Goal: Information Seeking & Learning: Learn about a topic

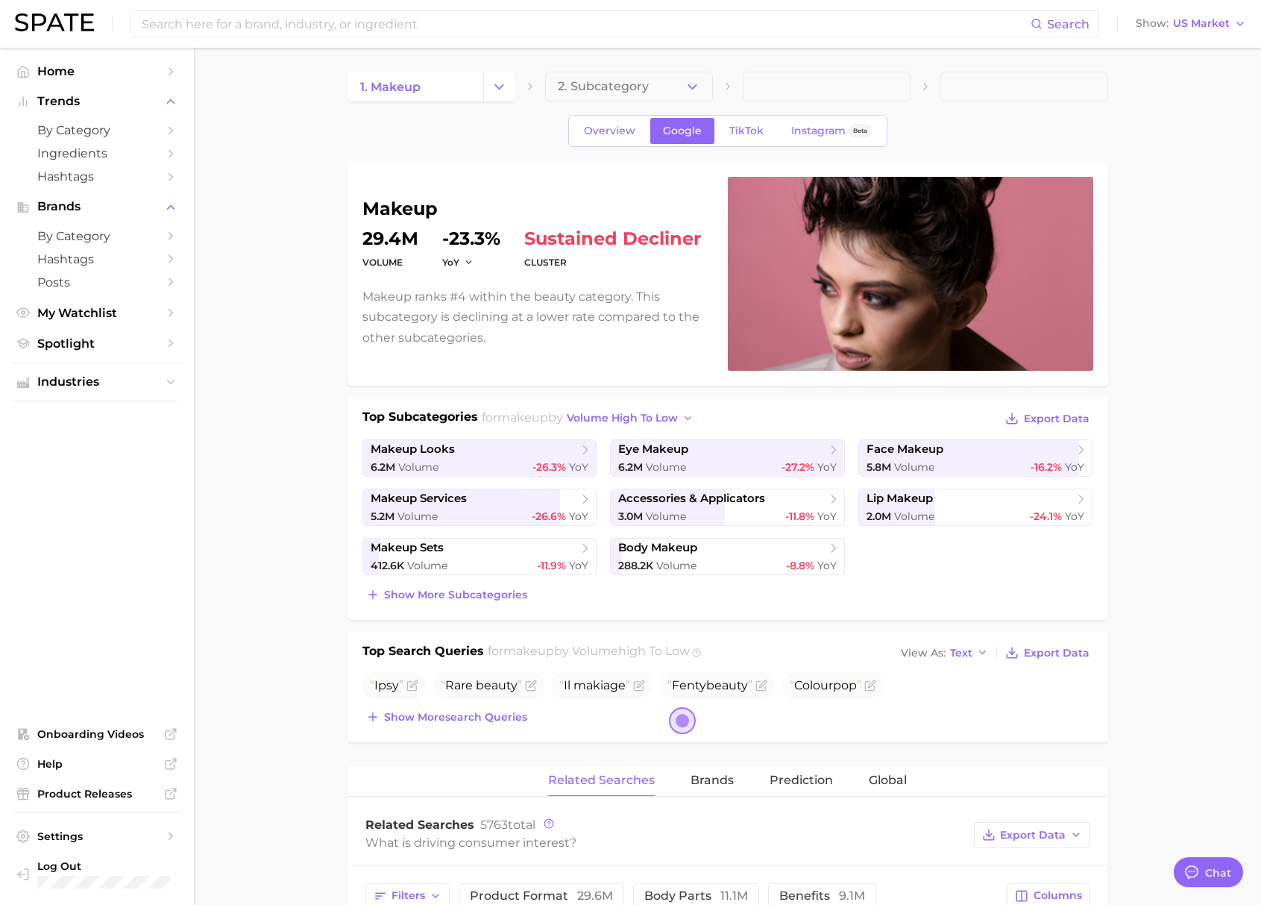
type textarea "x"
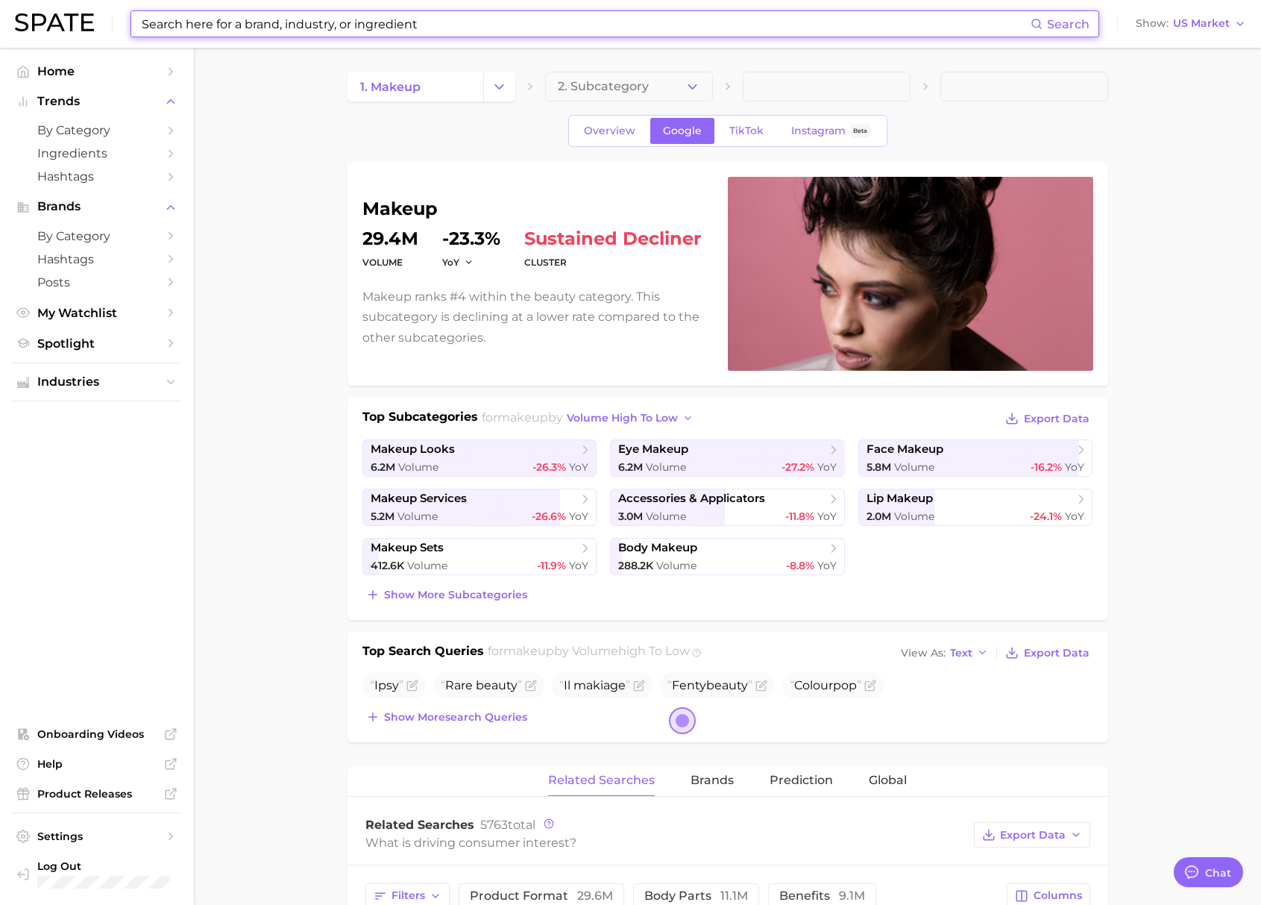
click at [380, 24] on input at bounding box center [585, 23] width 891 height 25
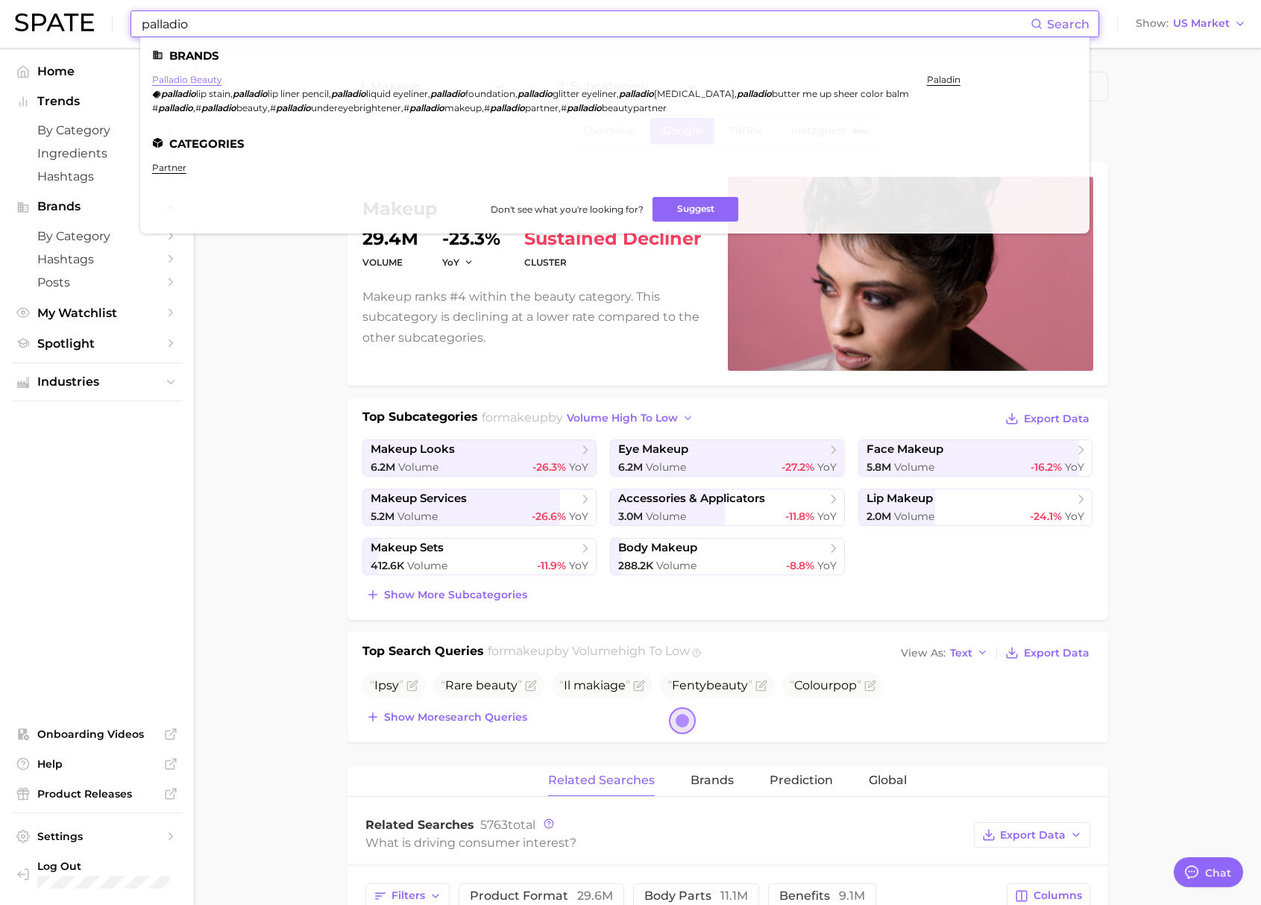
type input "palladio"
click at [199, 82] on link "palladio beauty" at bounding box center [187, 79] width 70 height 11
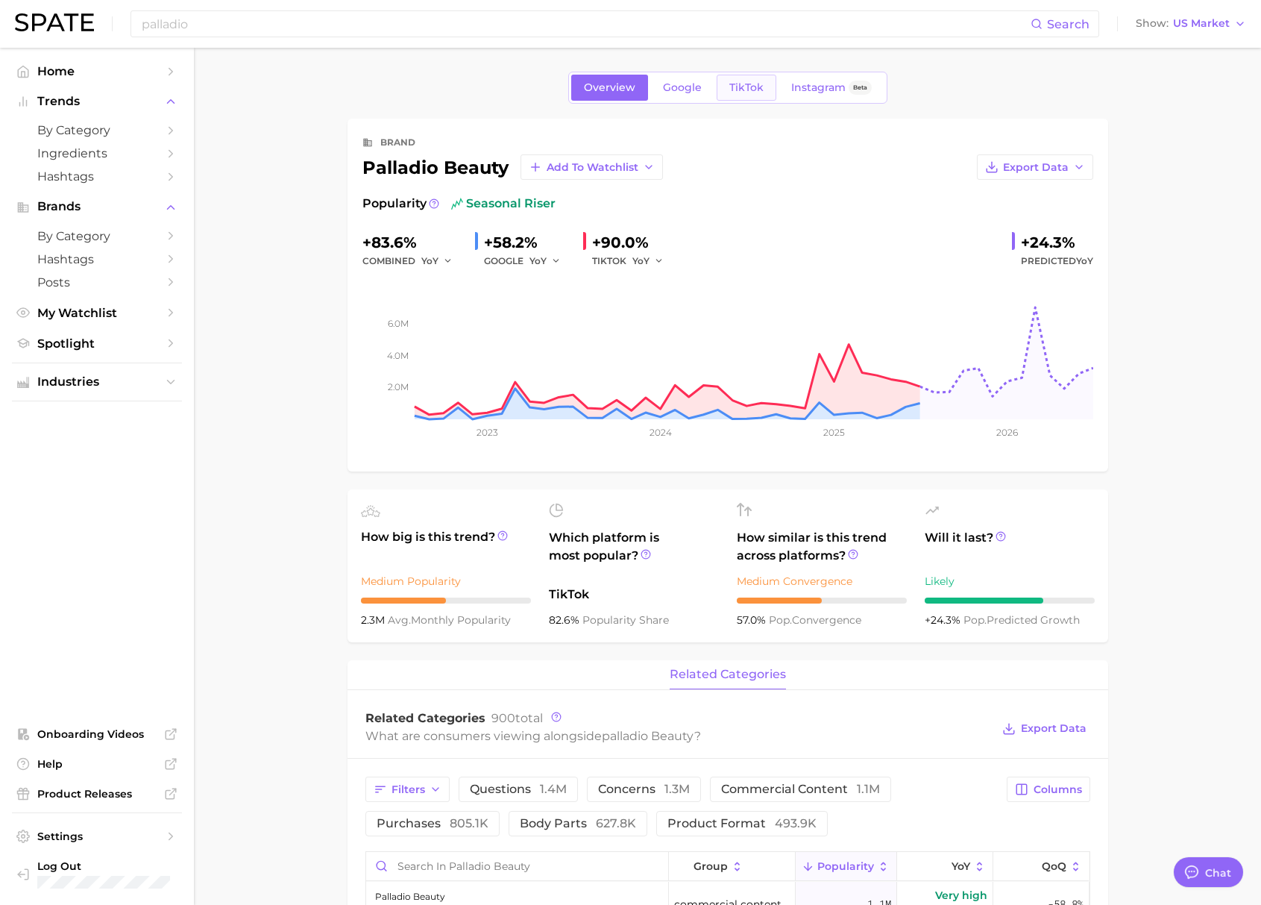
click at [757, 87] on span "TikTok" at bounding box center [747, 87] width 34 height 13
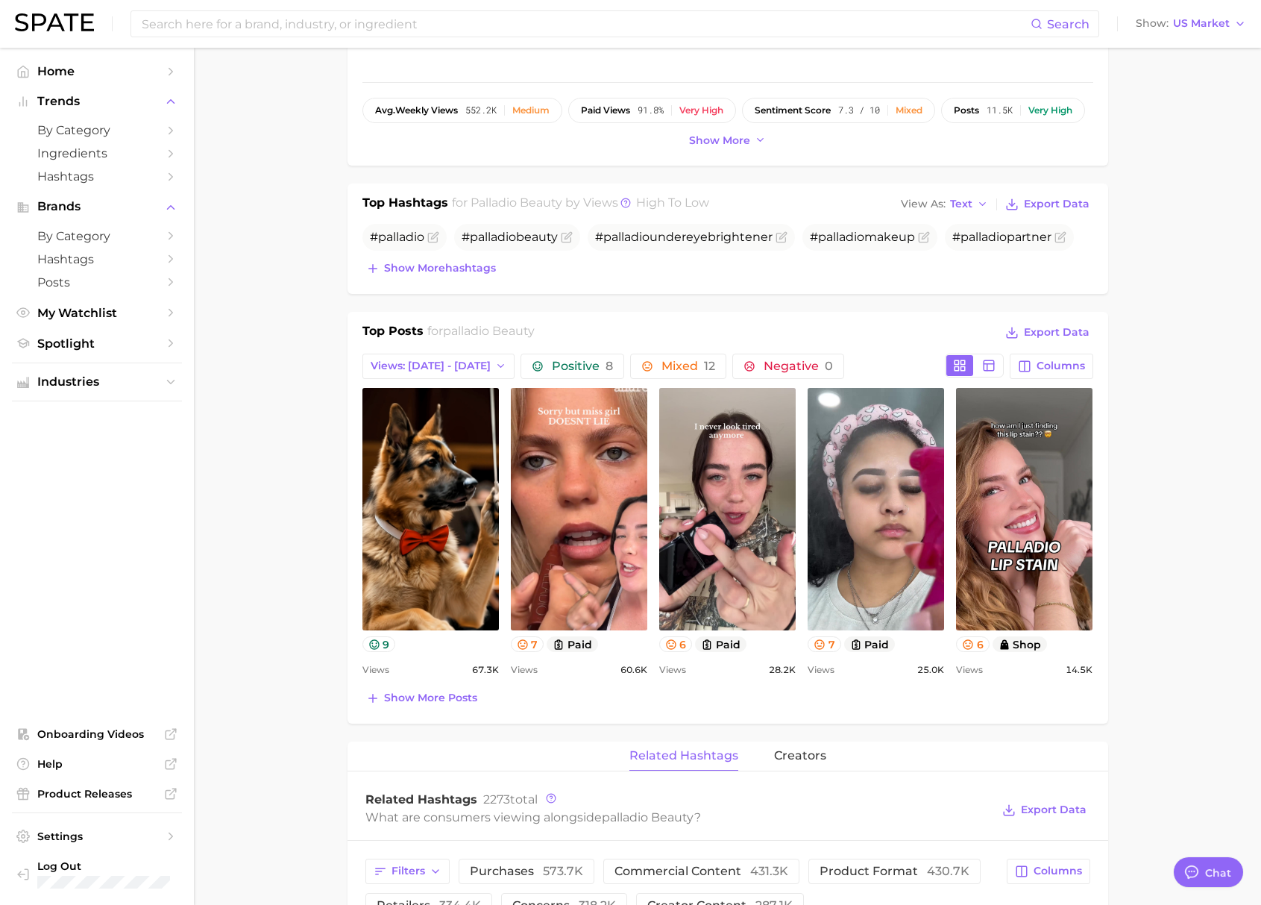
scroll to position [386, 0]
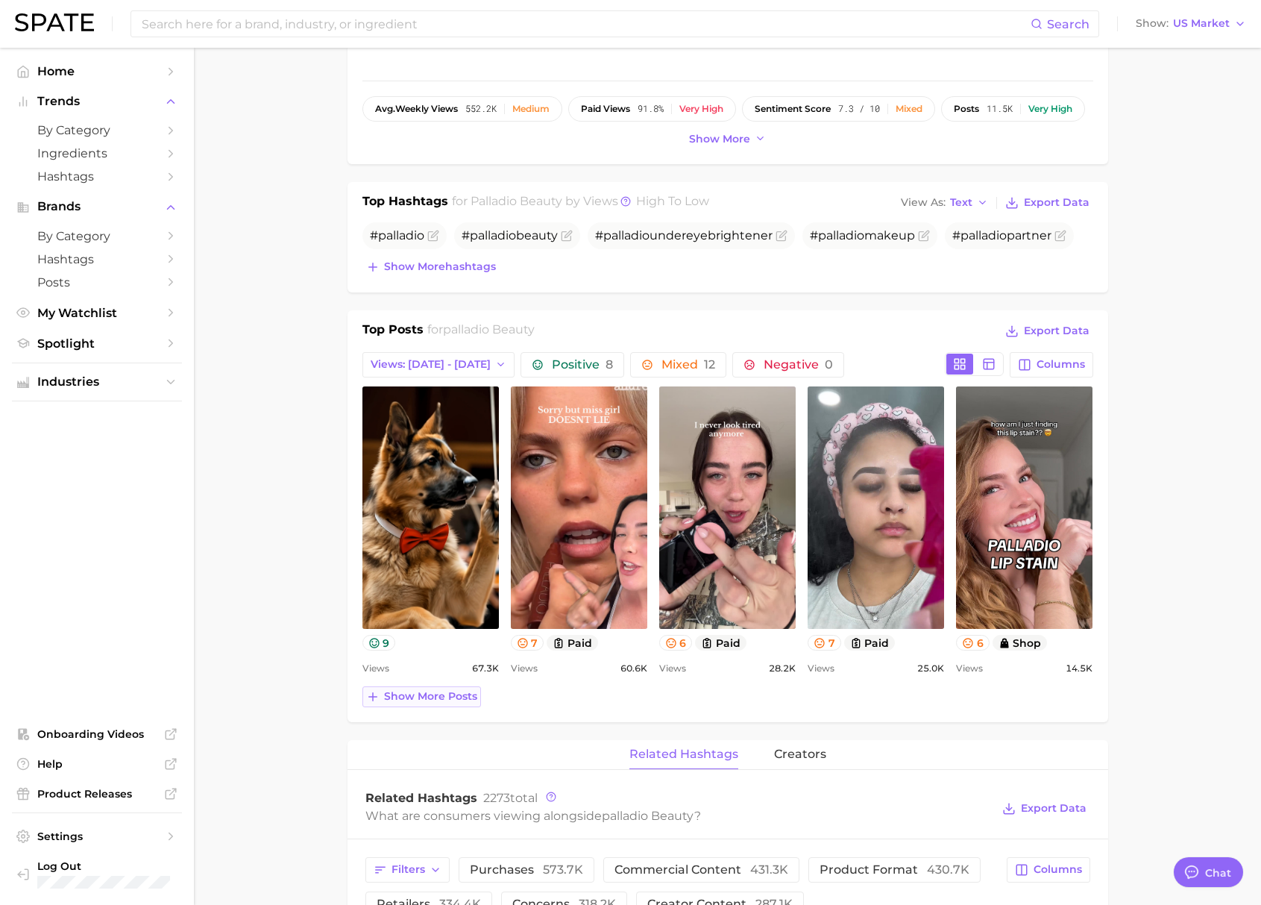
click at [405, 695] on span "Show more posts" at bounding box center [430, 696] width 93 height 13
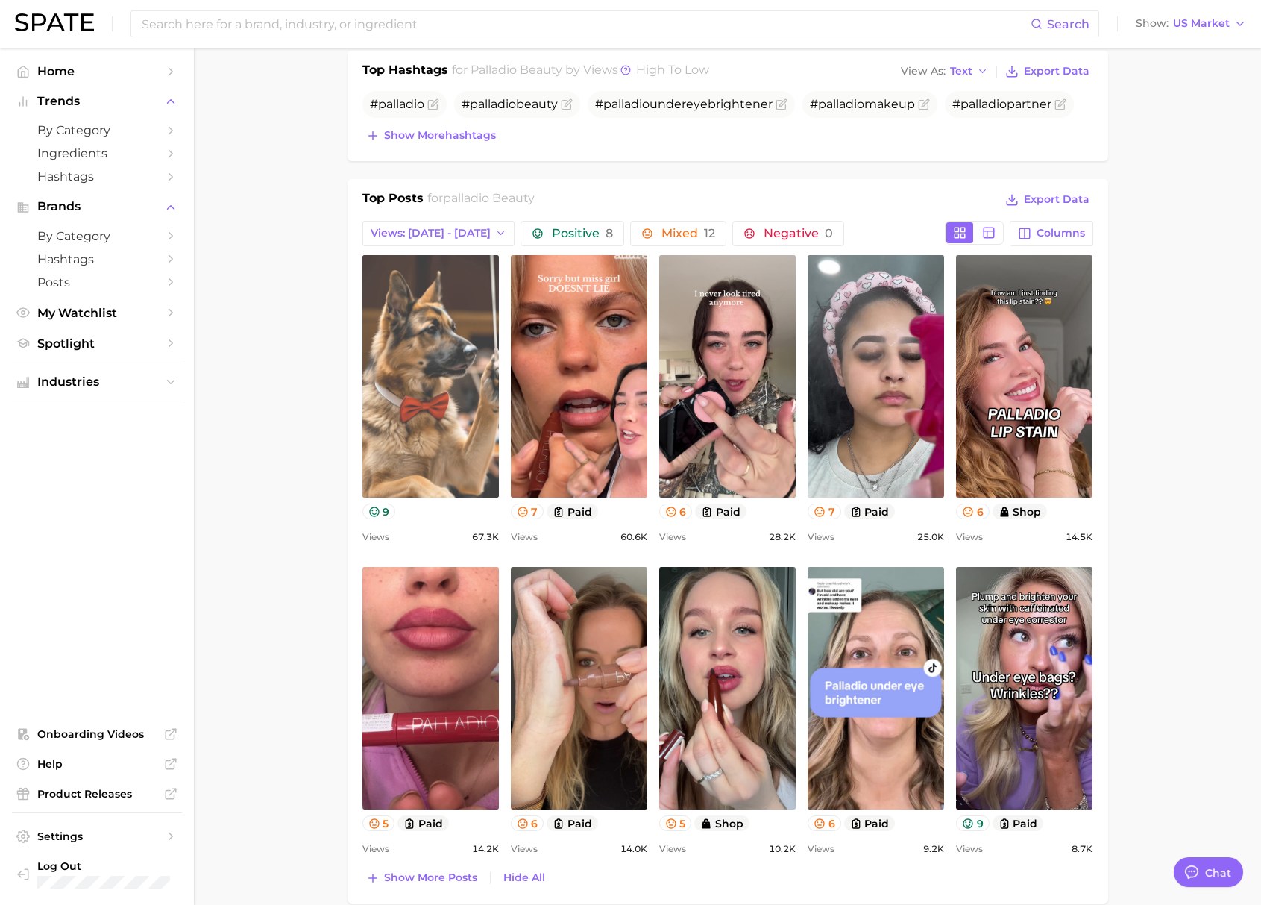
scroll to position [0, 0]
click at [418, 412] on link "view post on TikTok" at bounding box center [431, 376] width 137 height 242
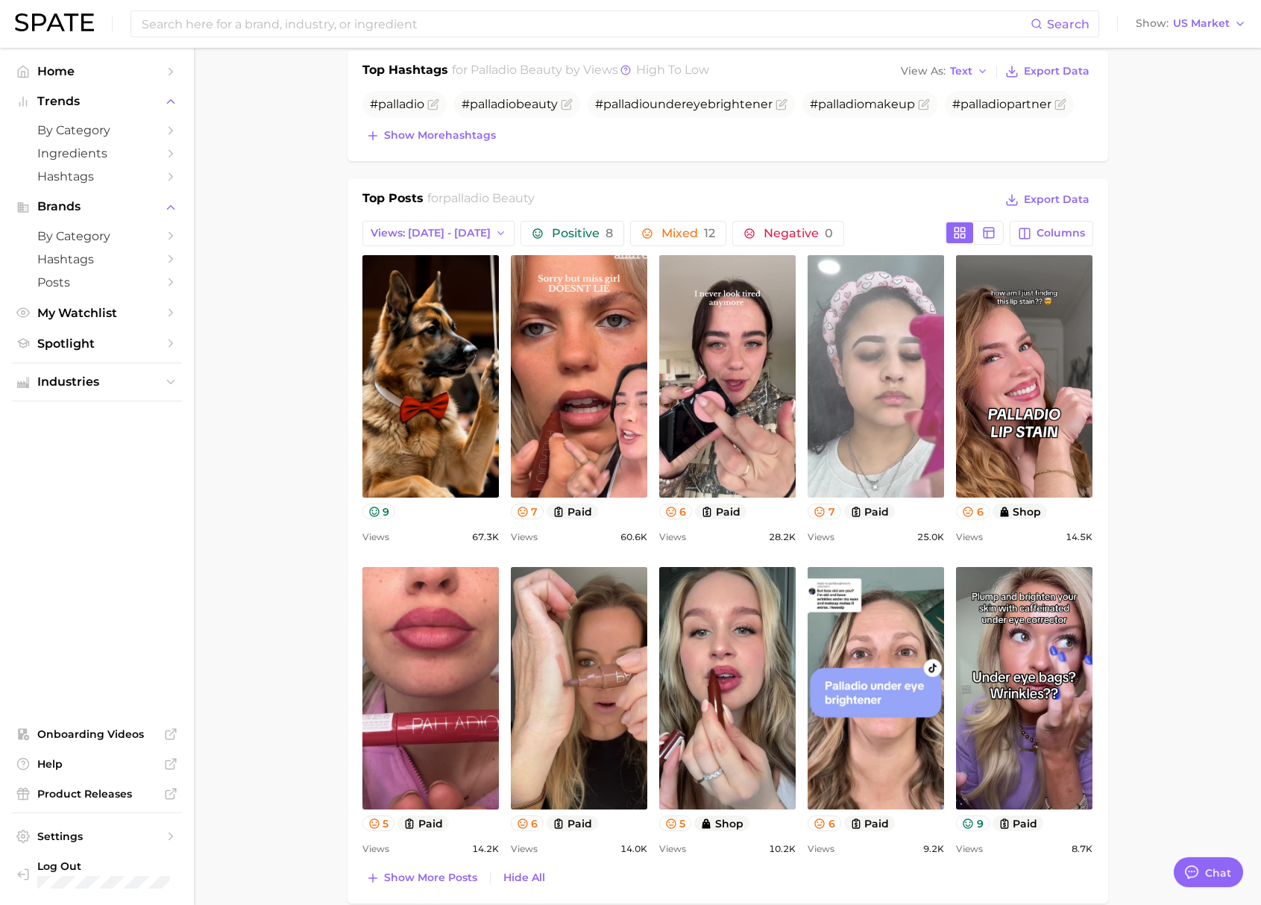
click at [862, 370] on link "view post on TikTok" at bounding box center [876, 376] width 137 height 242
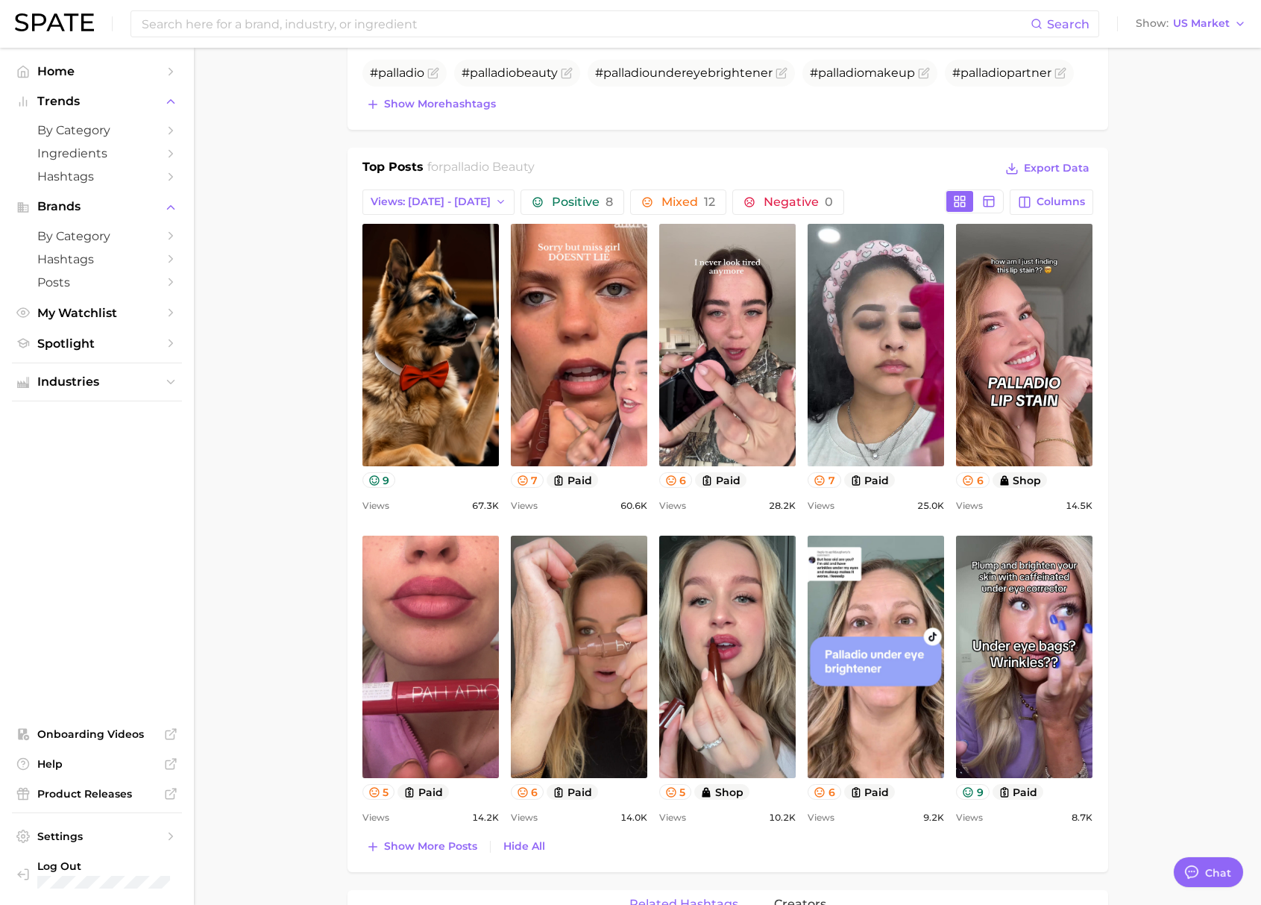
scroll to position [714, 0]
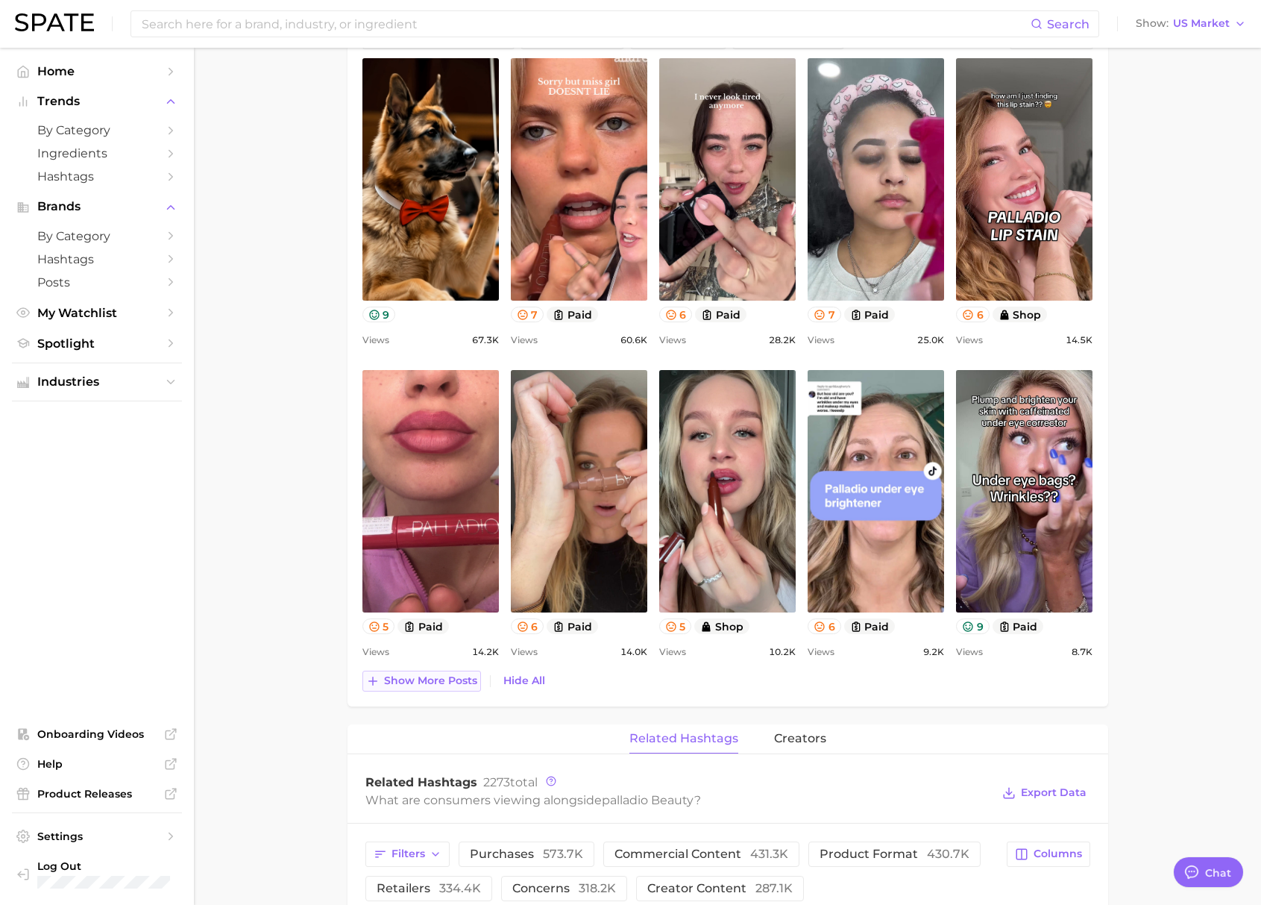
click at [411, 686] on span "Show more posts" at bounding box center [430, 680] width 93 height 13
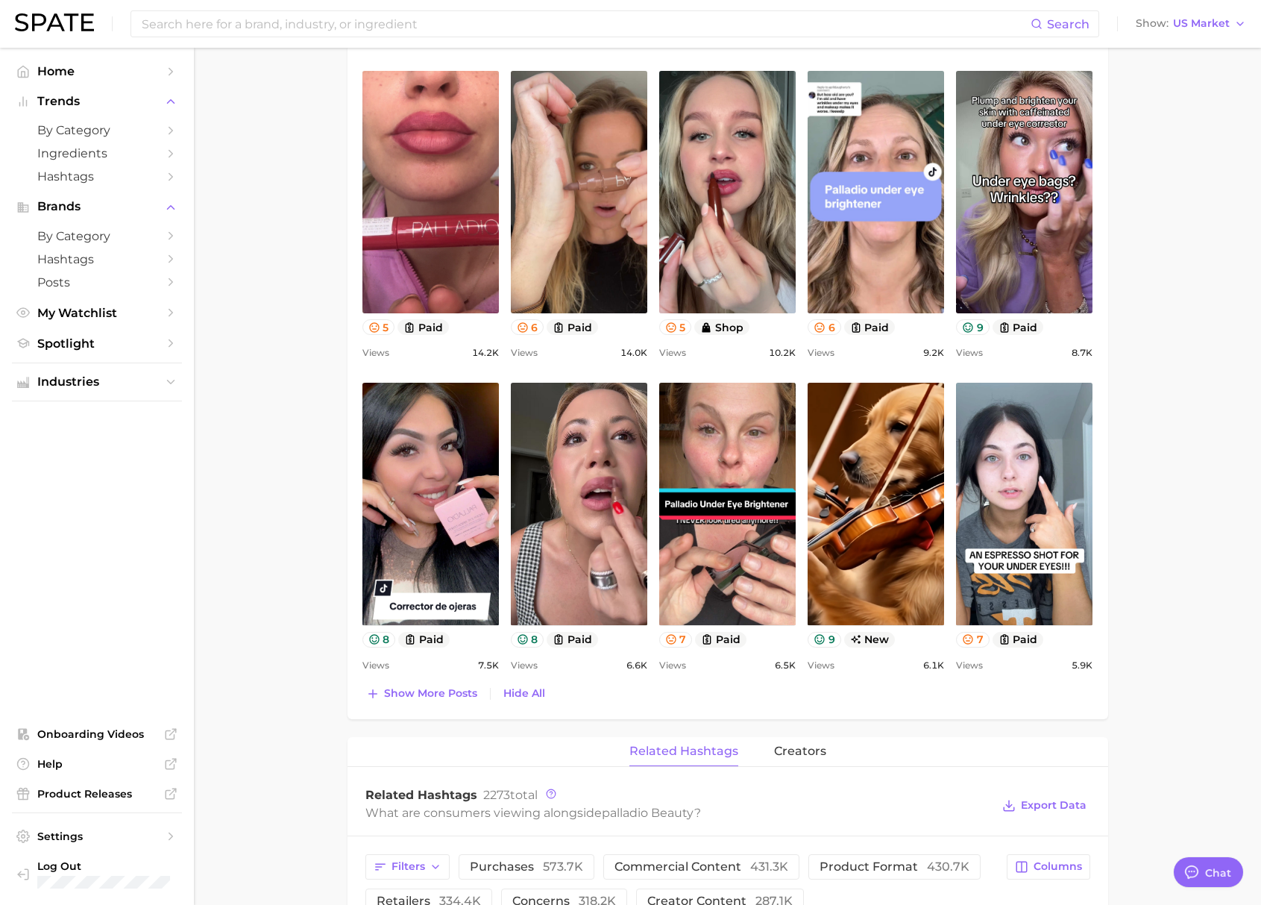
scroll to position [1079, 0]
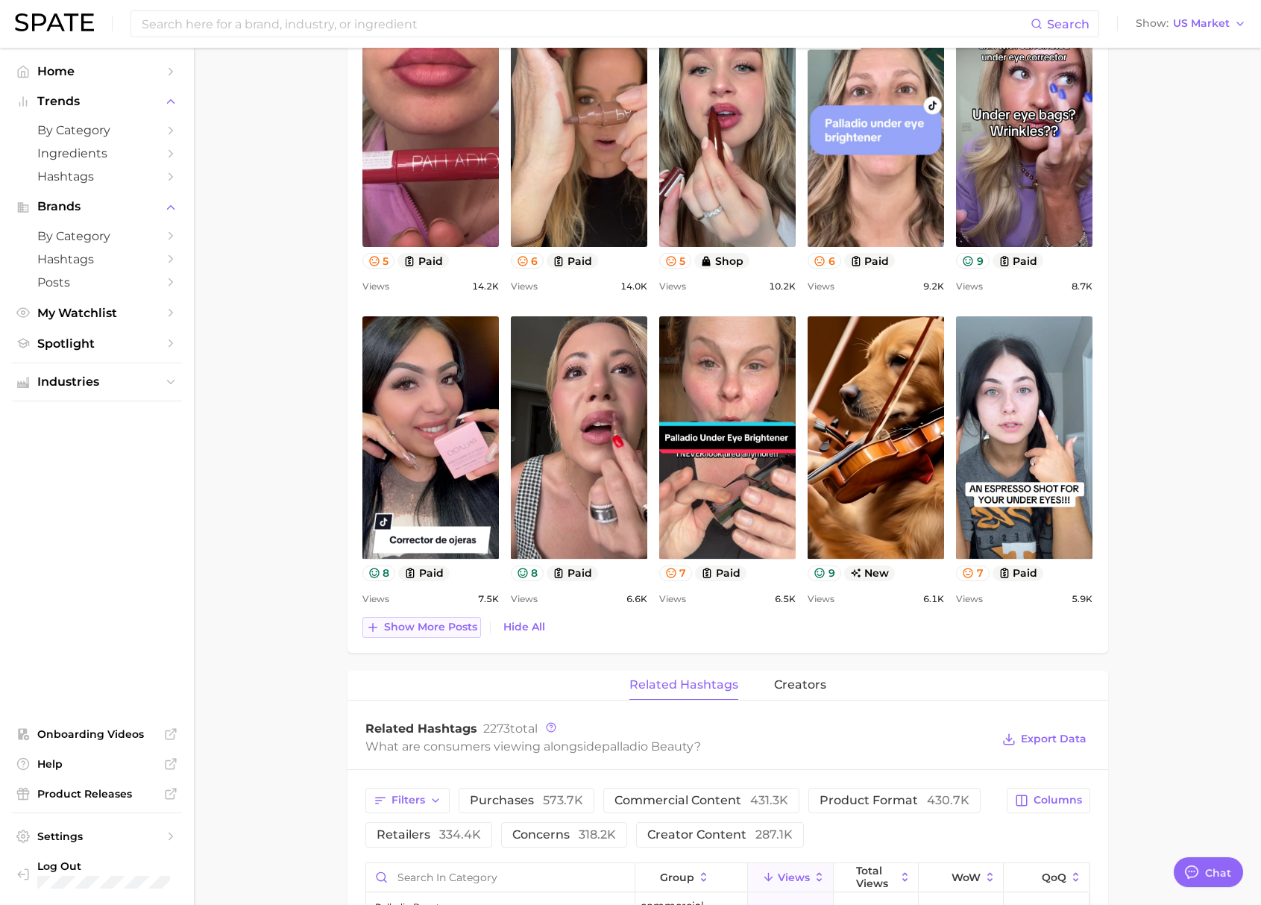
click at [416, 633] on span "Show more posts" at bounding box center [430, 627] width 93 height 13
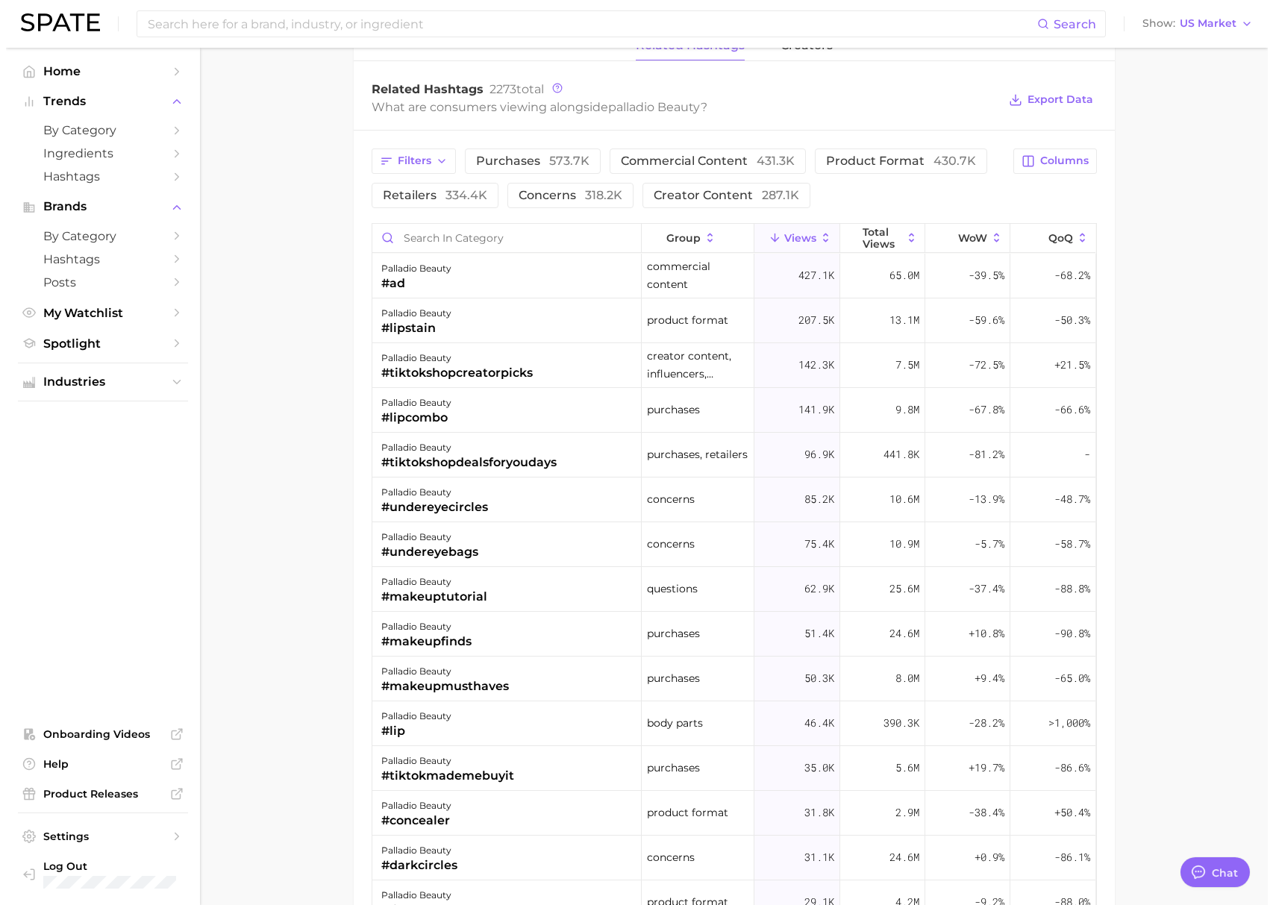
scroll to position [2033, 0]
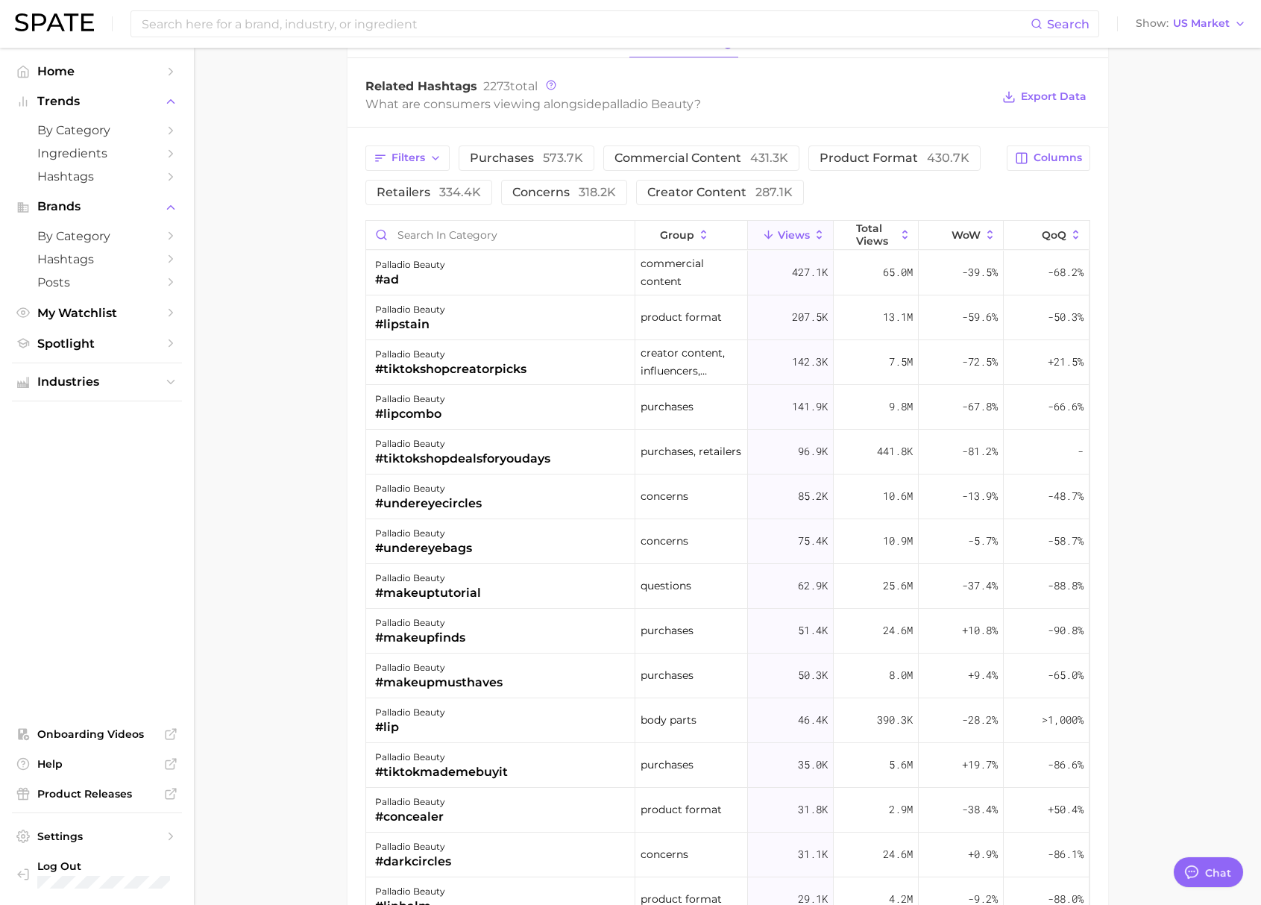
click at [783, 234] on span "Views" at bounding box center [794, 235] width 32 height 12
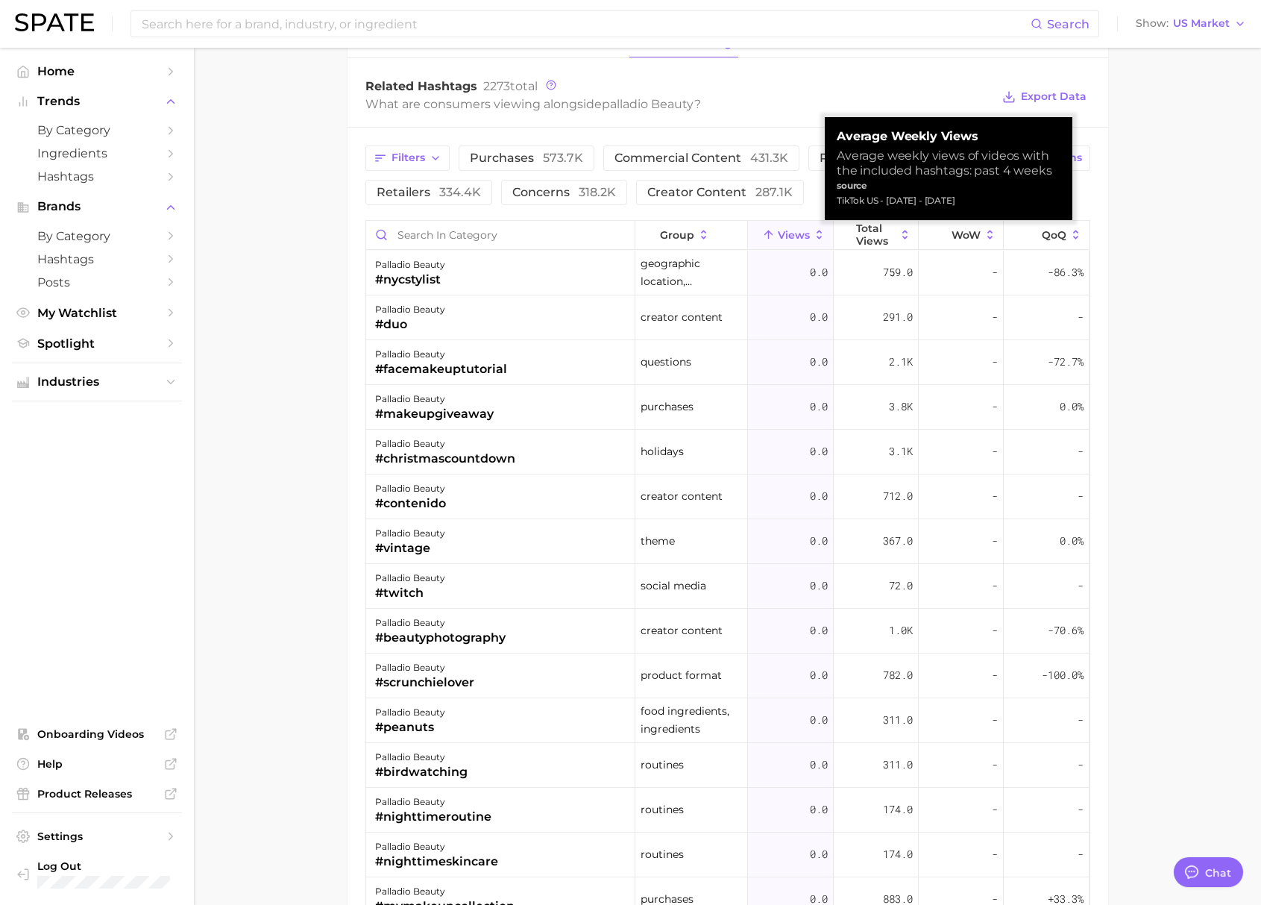
click at [794, 231] on span "Views" at bounding box center [794, 235] width 32 height 12
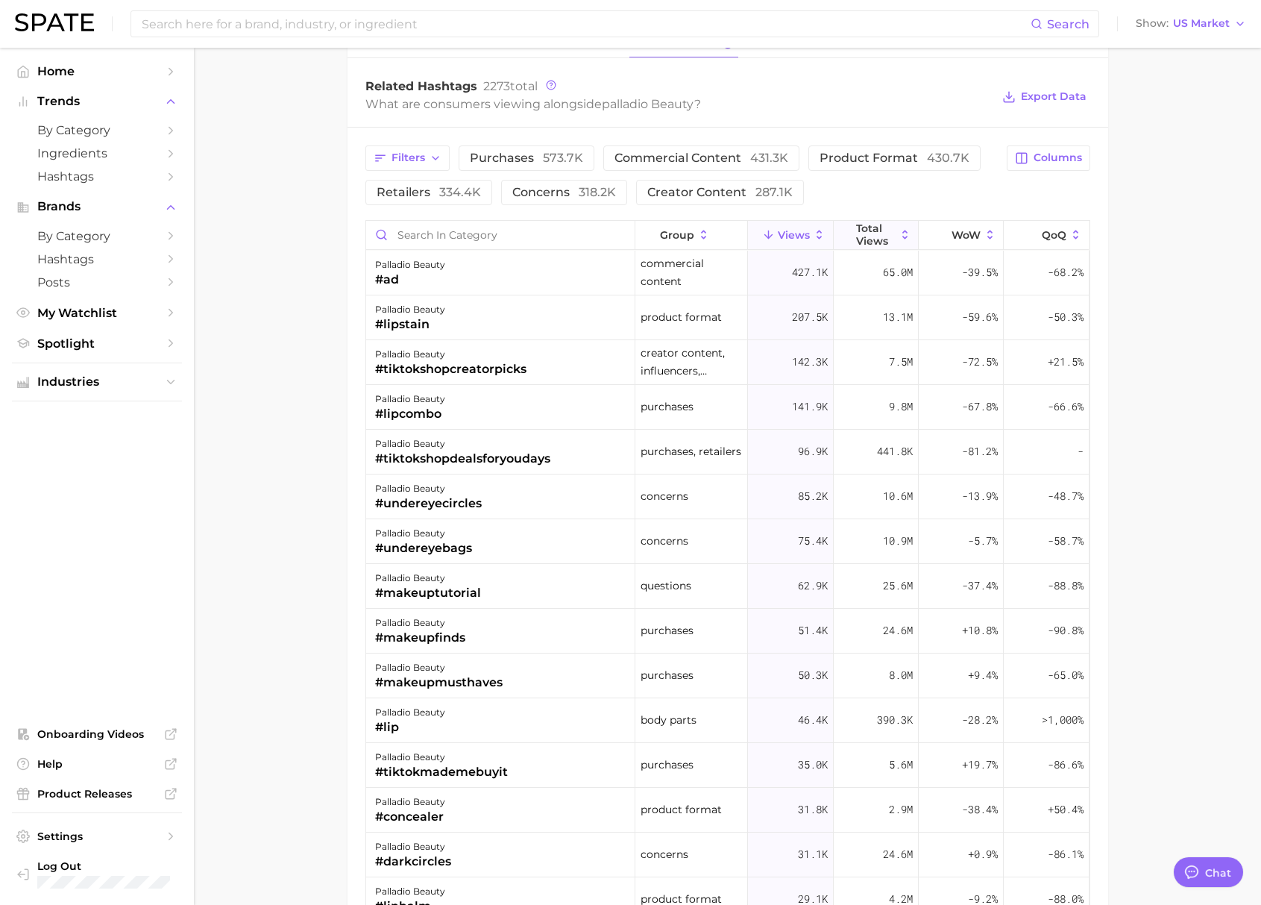
click at [887, 231] on button "Total Views" at bounding box center [876, 235] width 85 height 29
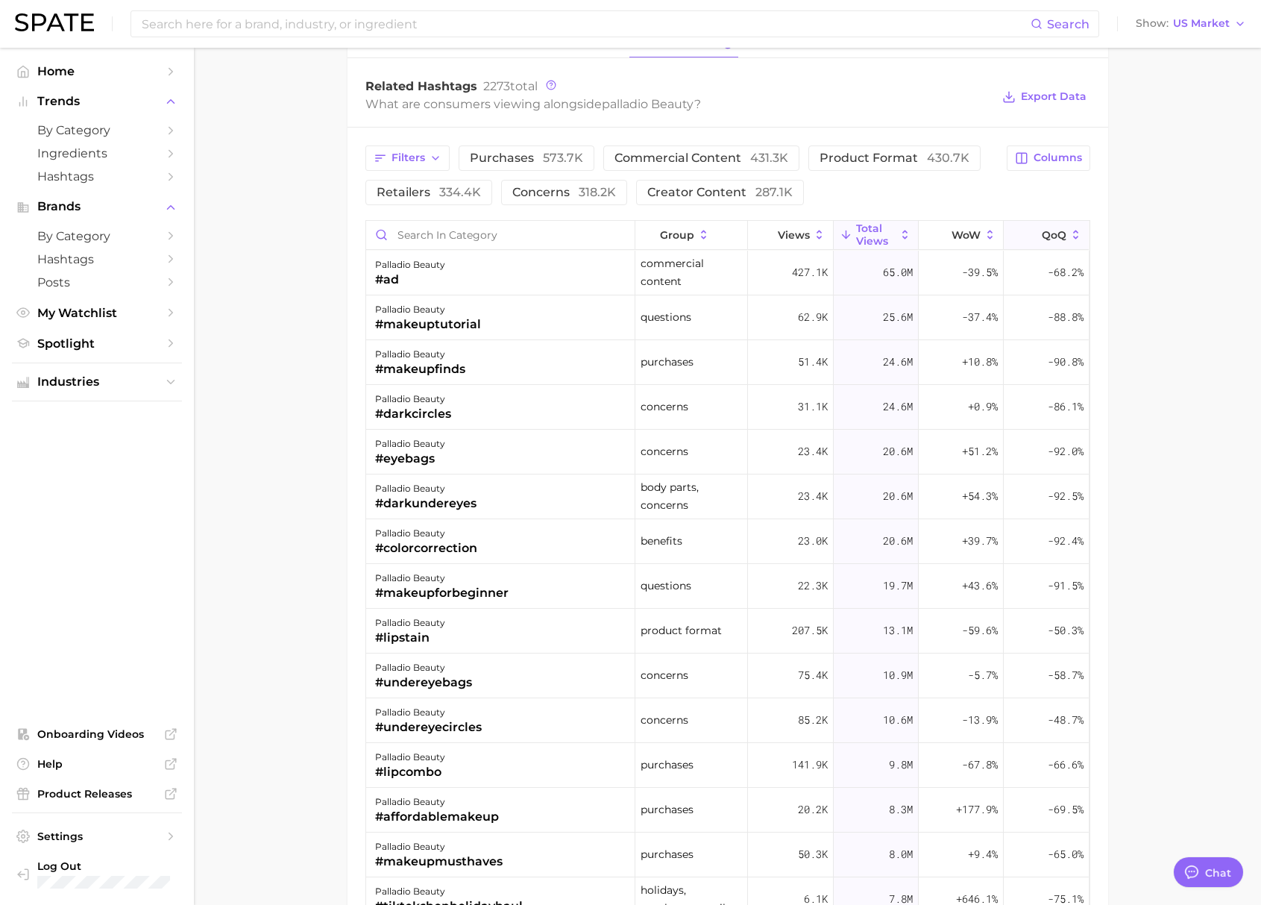
click at [1042, 230] on span "QoQ" at bounding box center [1054, 235] width 25 height 12
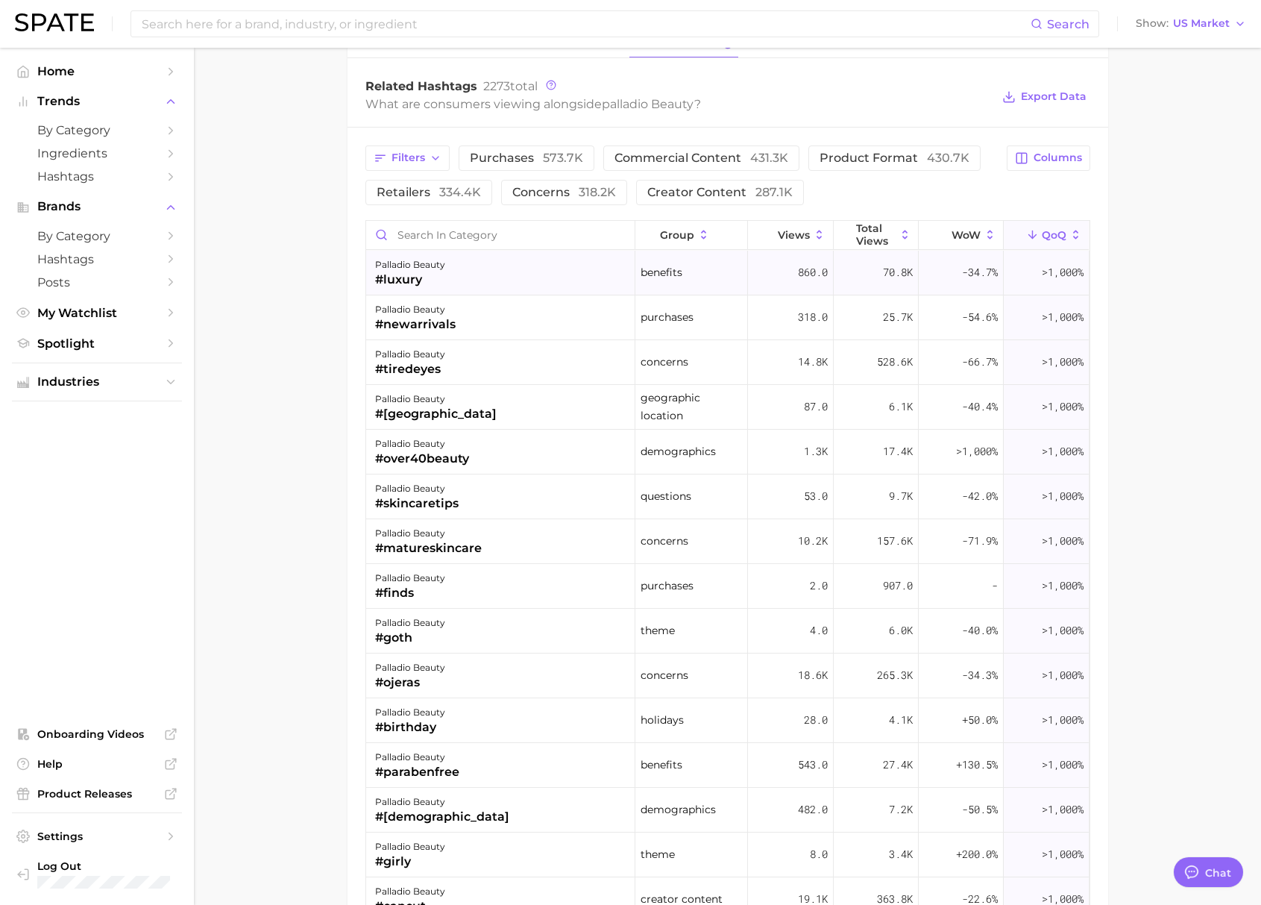
click at [408, 273] on div "#luxury" at bounding box center [410, 280] width 70 height 18
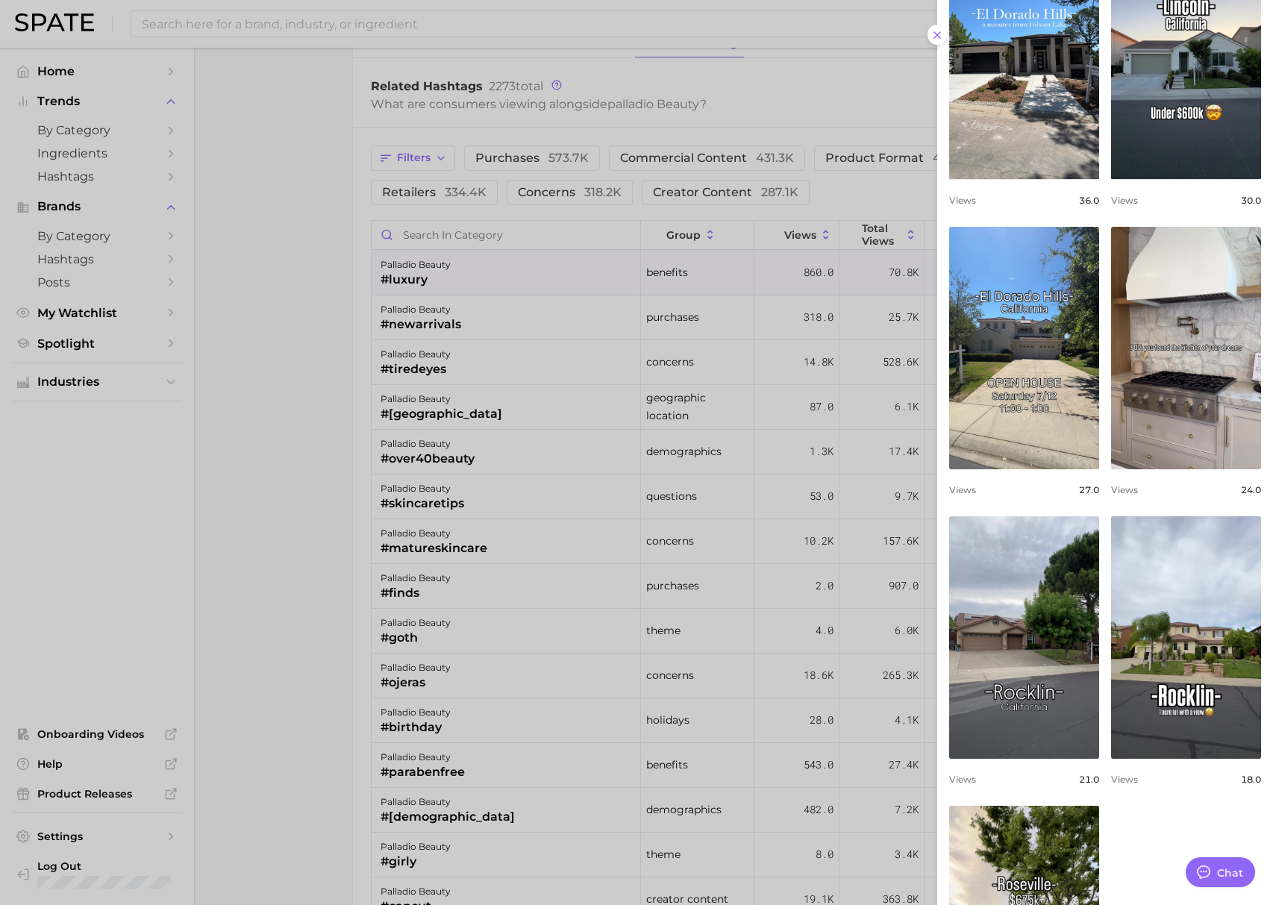
scroll to position [741, 0]
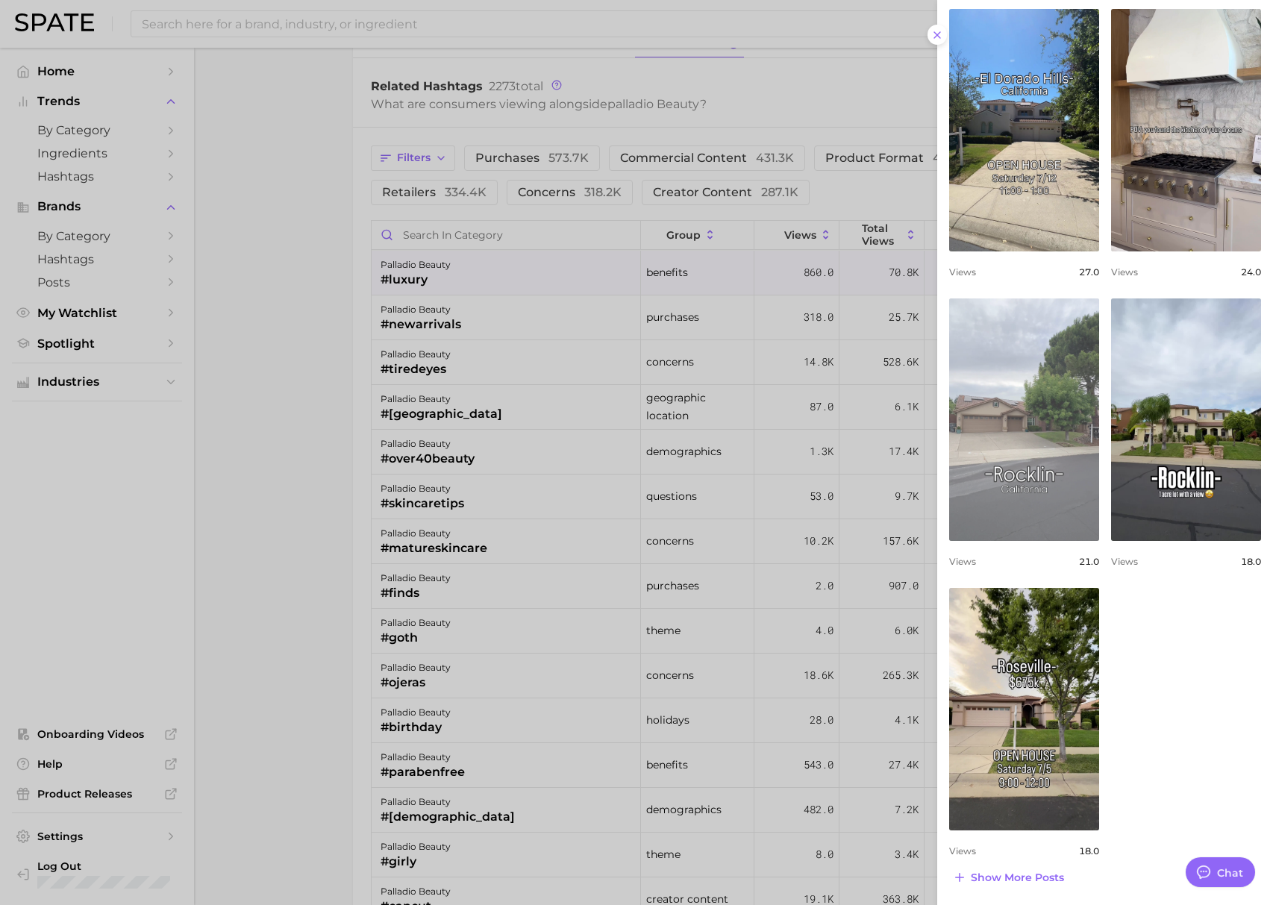
click at [1012, 408] on link "view post on TikTok" at bounding box center [1024, 419] width 150 height 242
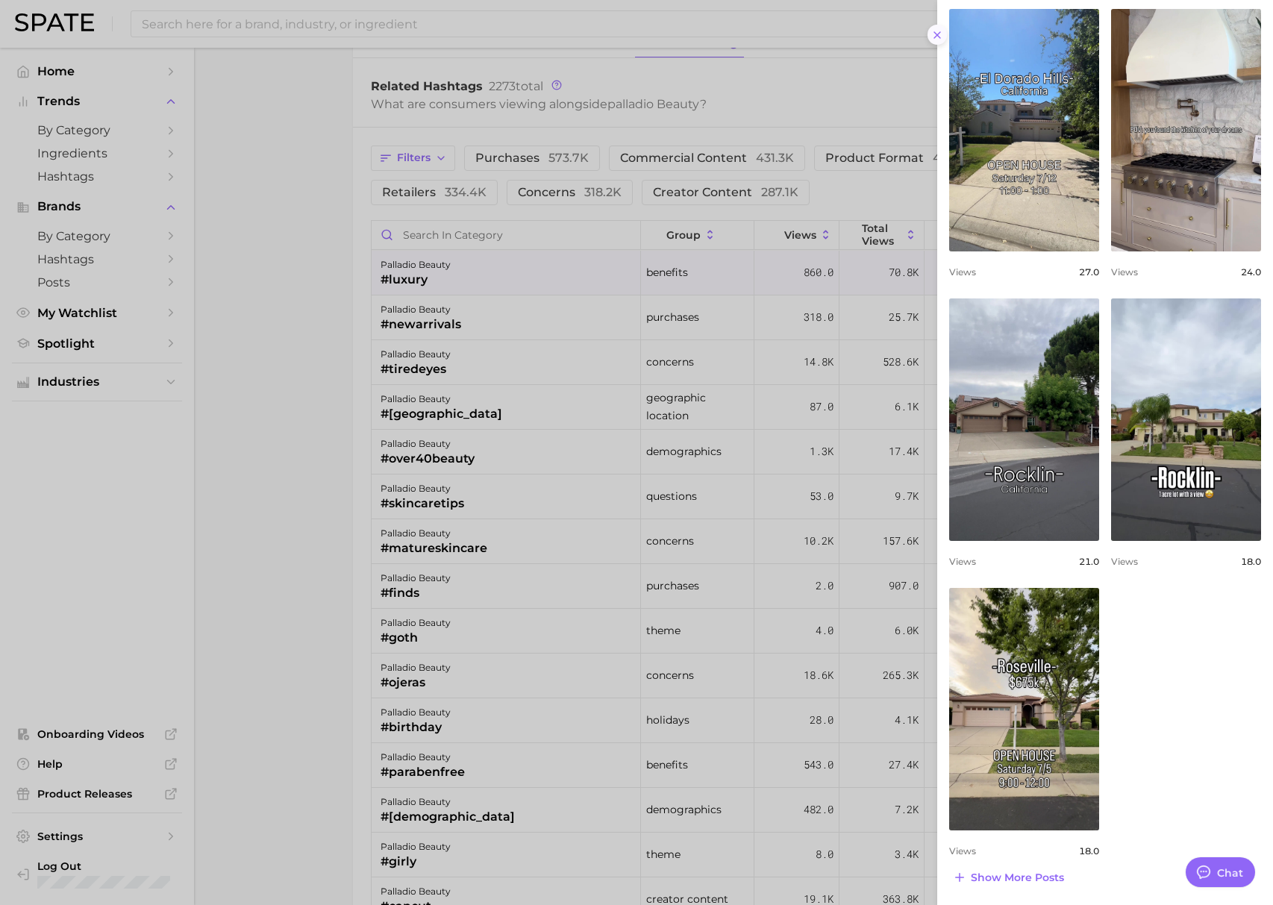
click at [938, 32] on icon at bounding box center [937, 35] width 12 height 12
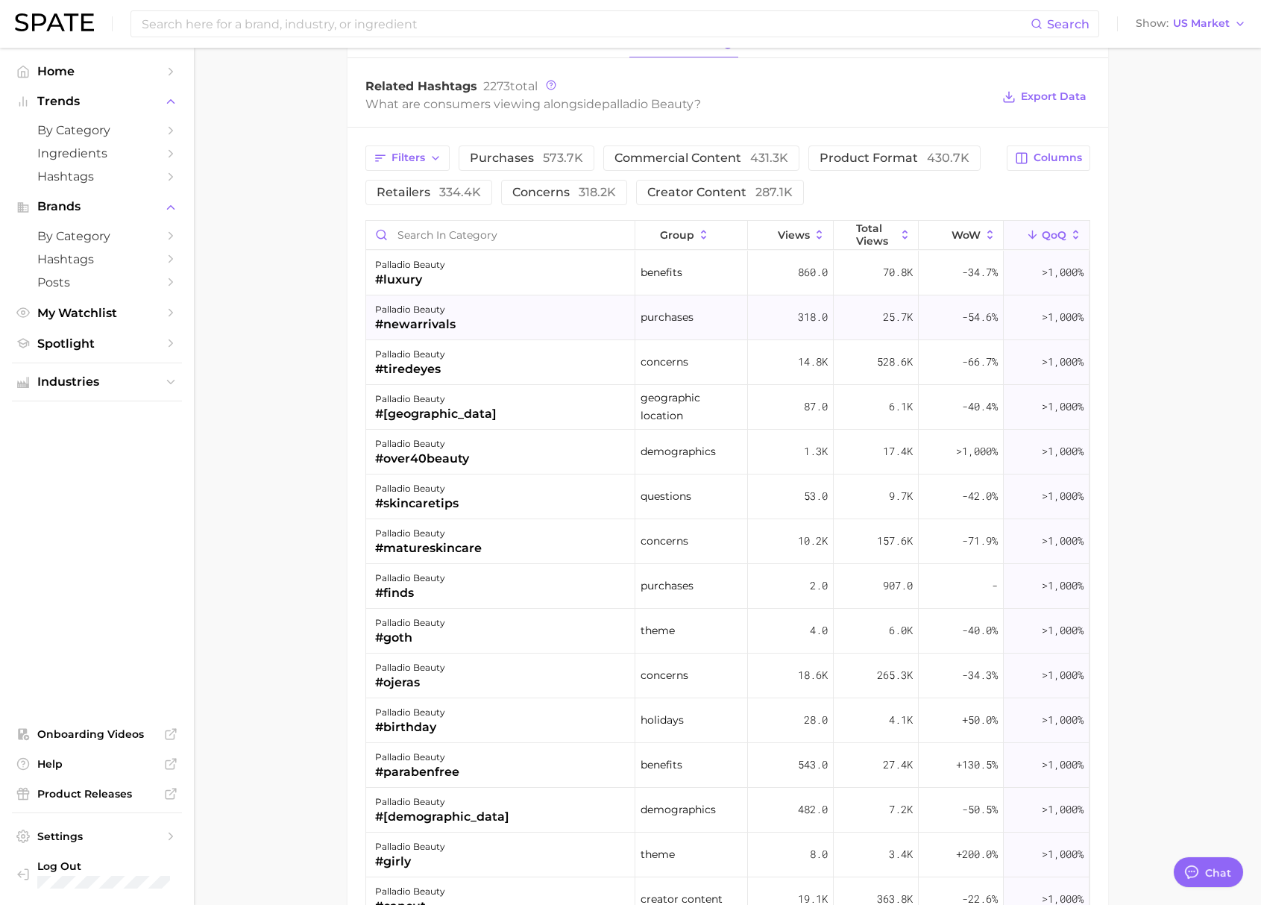
click at [545, 316] on div "palladio beauty #newarrivals" at bounding box center [500, 317] width 269 height 45
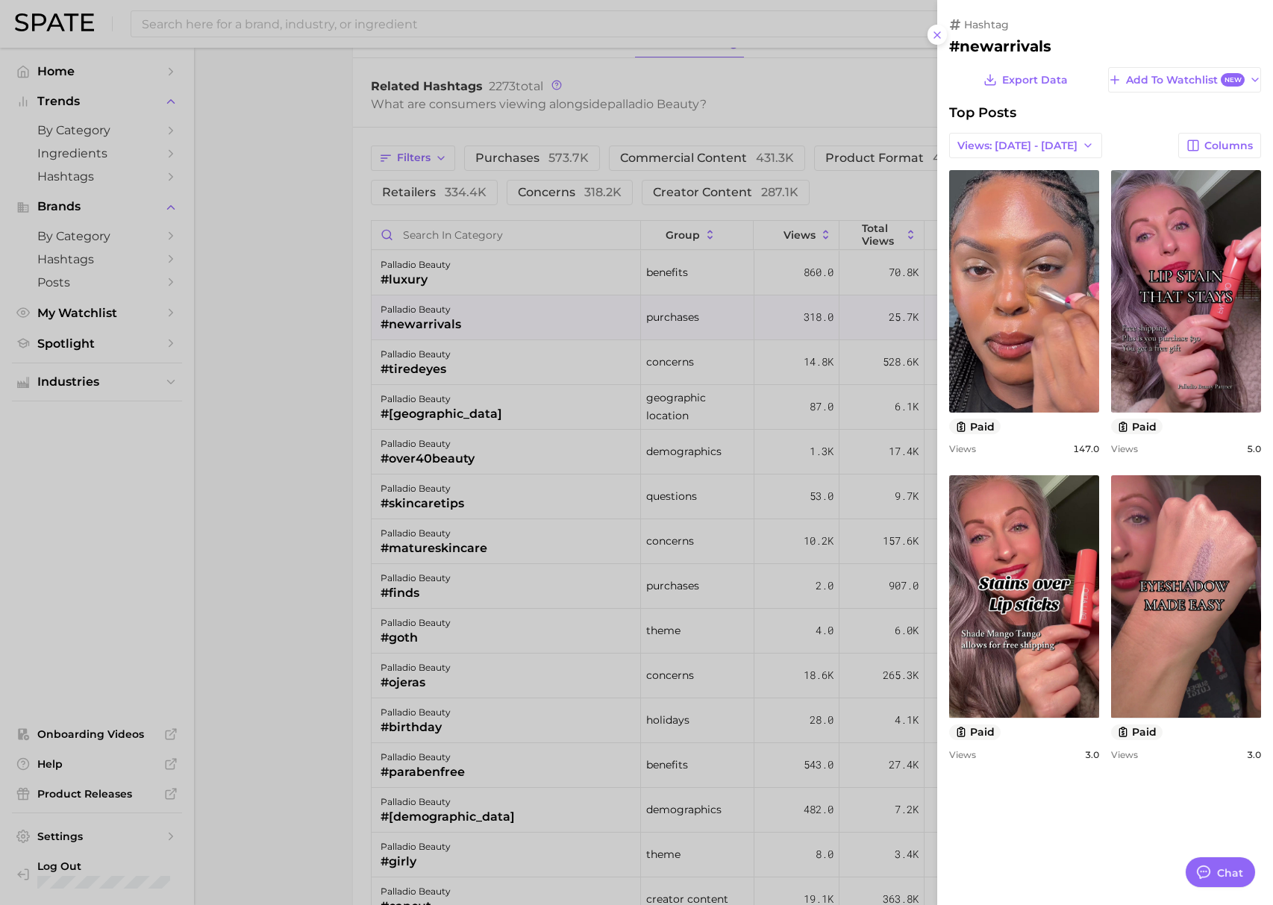
scroll to position [0, 0]
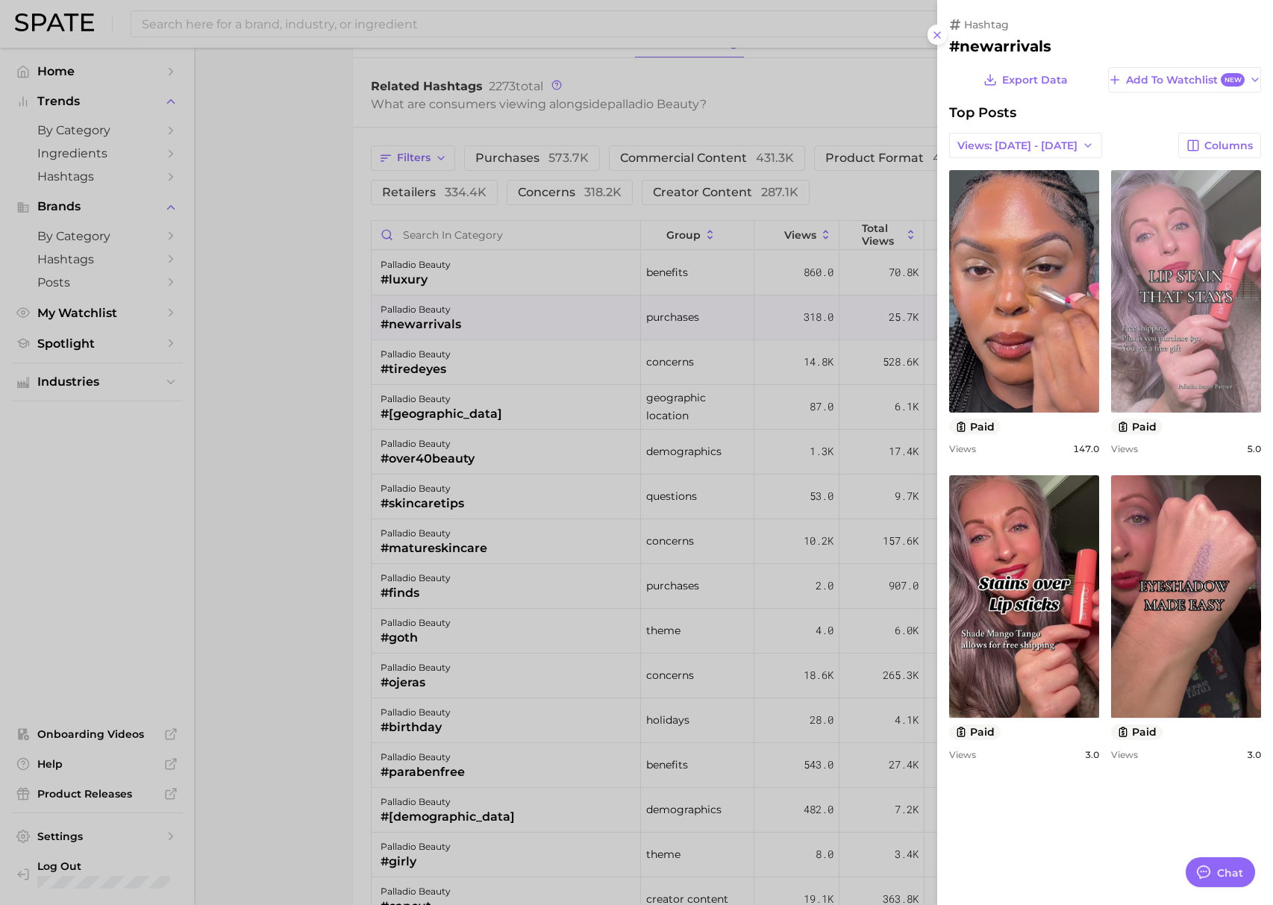
click at [1176, 276] on link "view post on TikTok" at bounding box center [1186, 291] width 150 height 242
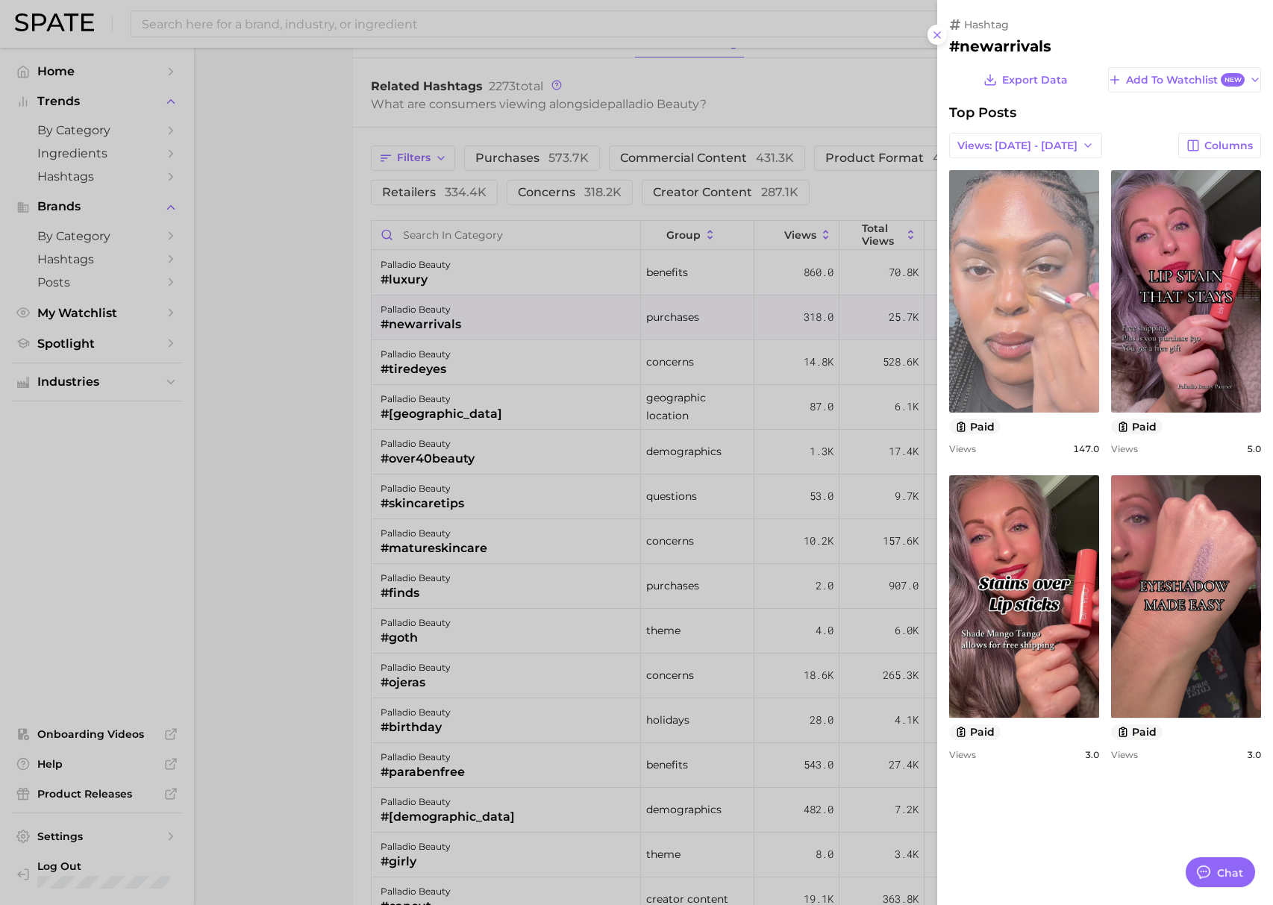
click at [1030, 304] on link "view post on TikTok" at bounding box center [1024, 291] width 150 height 242
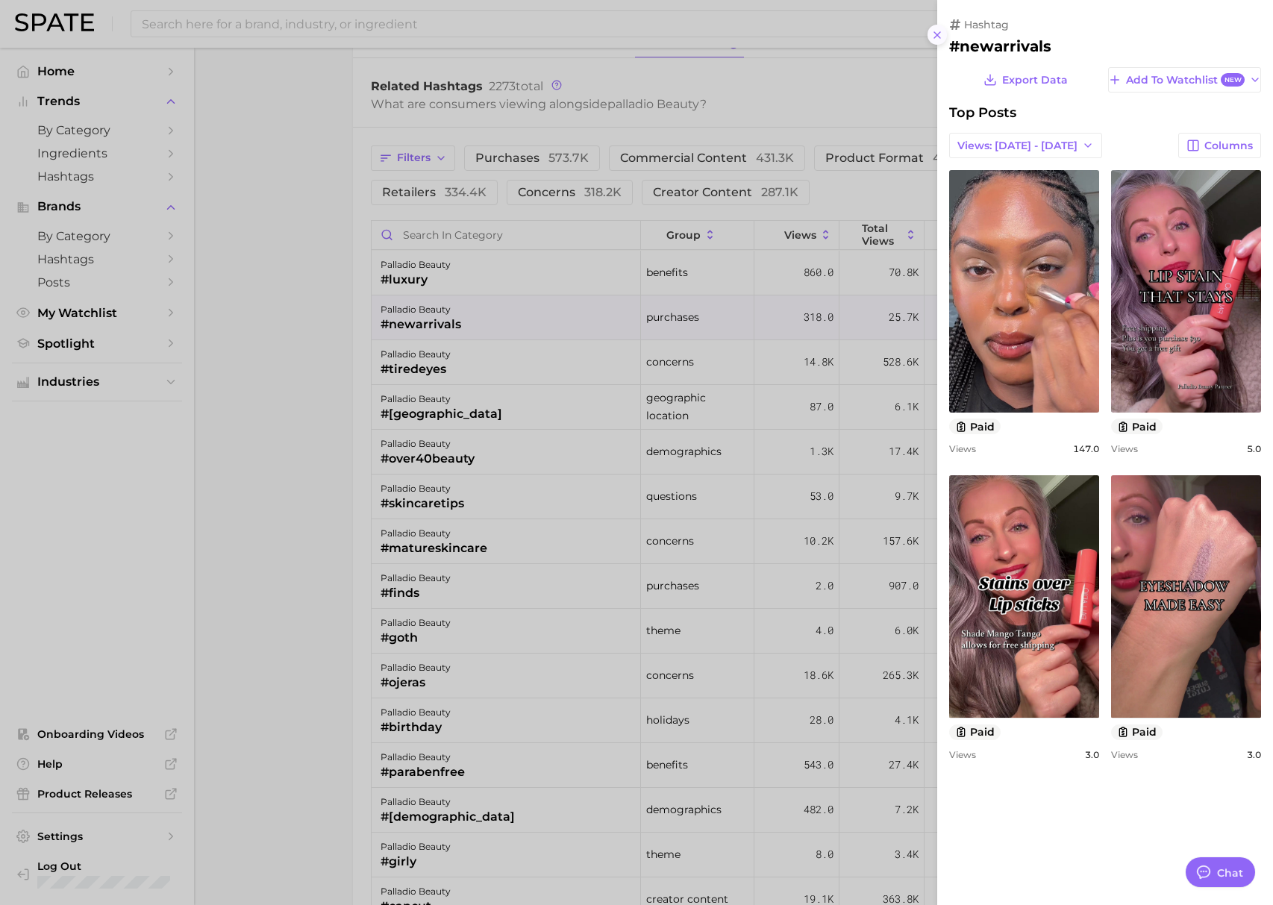
click at [939, 28] on button at bounding box center [937, 35] width 20 height 20
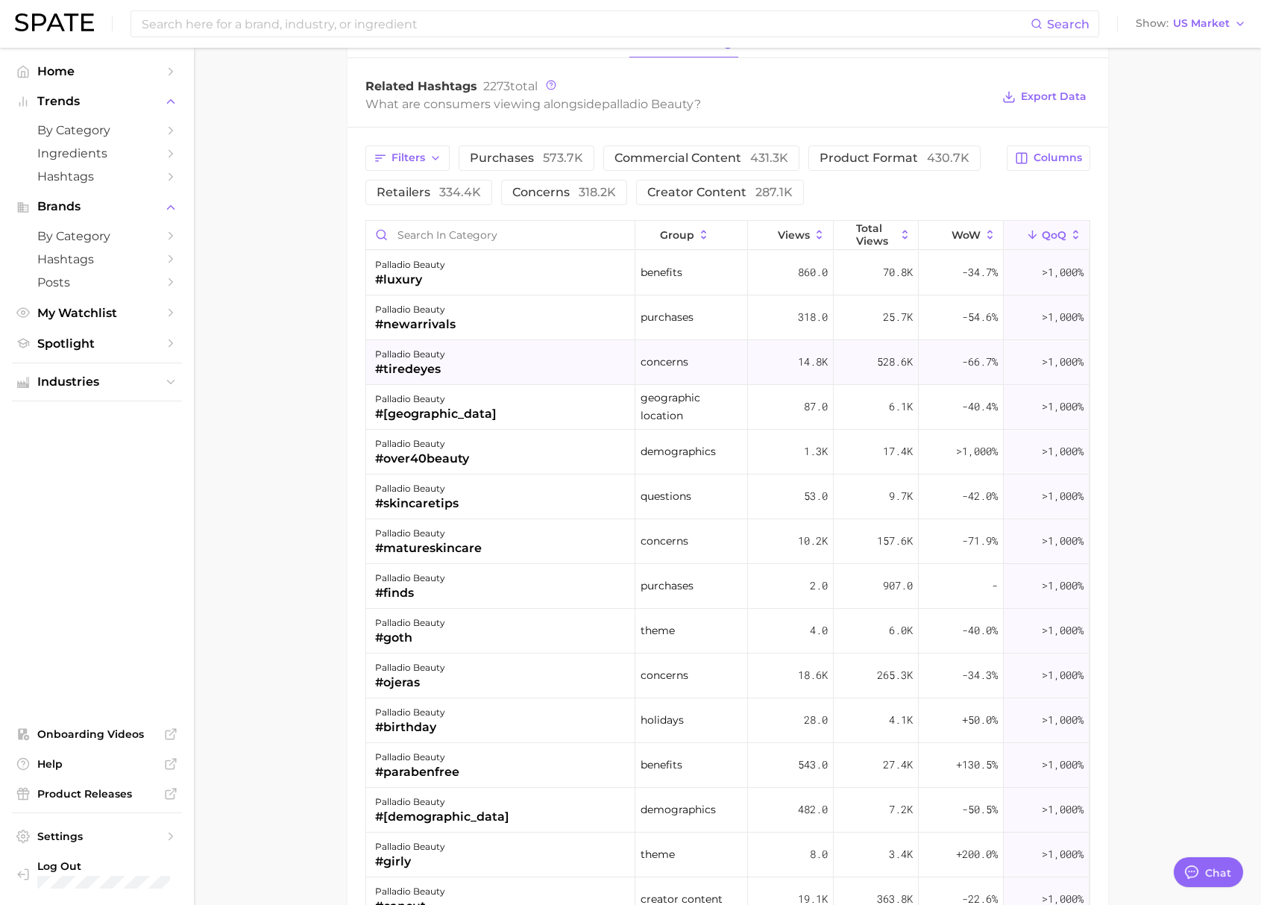
click at [446, 353] on div "palladio beauty #tiredeyes" at bounding box center [500, 362] width 269 height 45
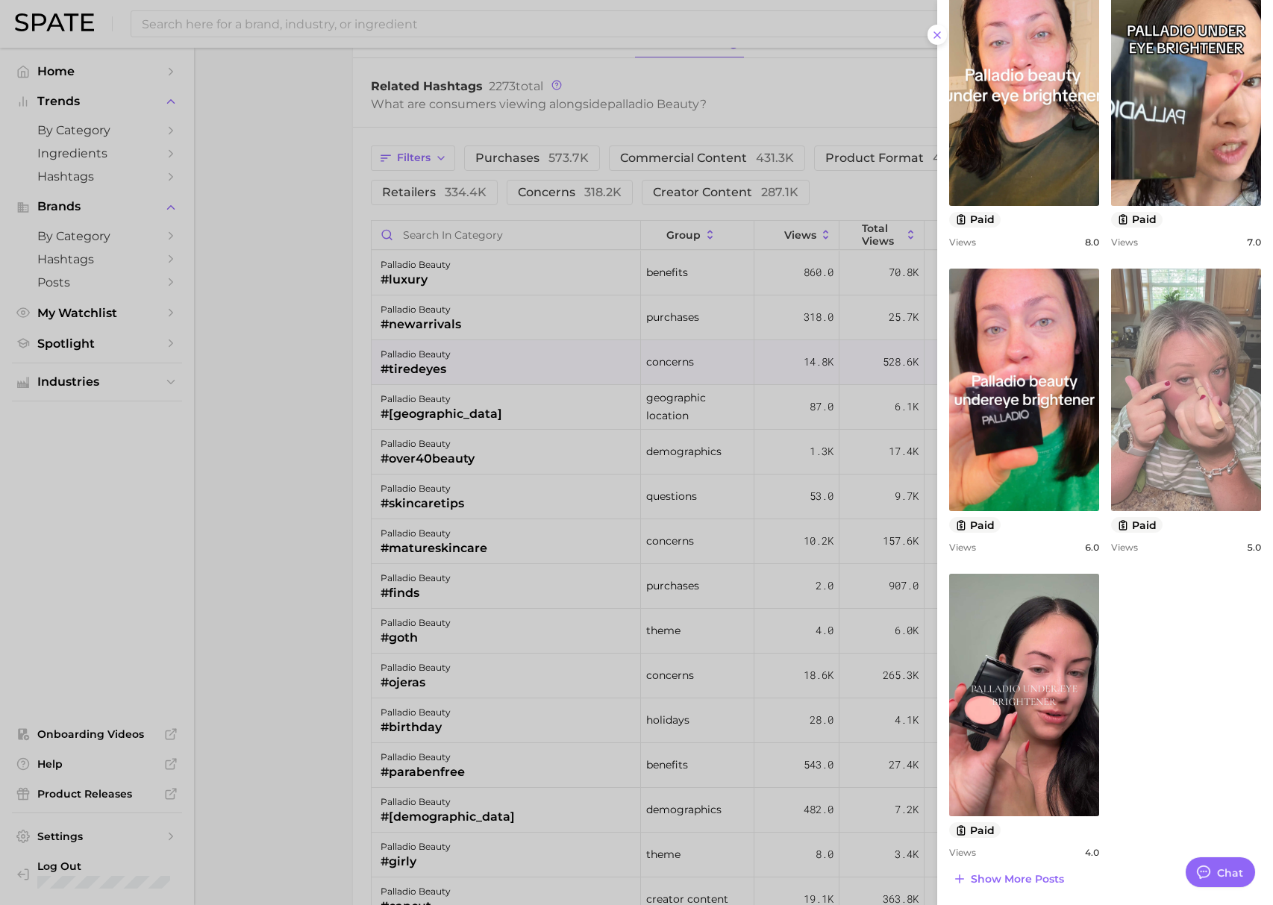
scroll to position [819, 0]
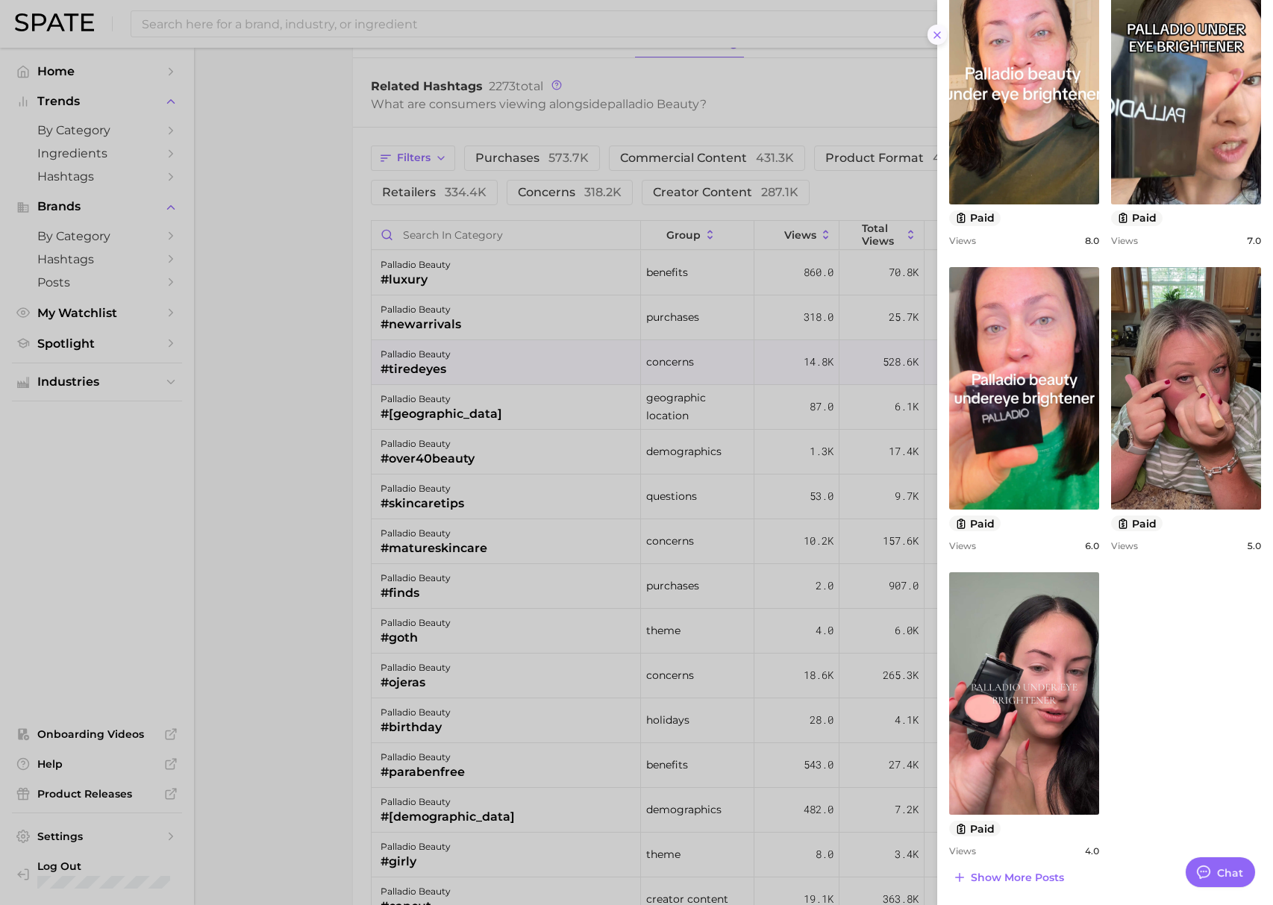
click at [935, 39] on icon at bounding box center [937, 35] width 12 height 12
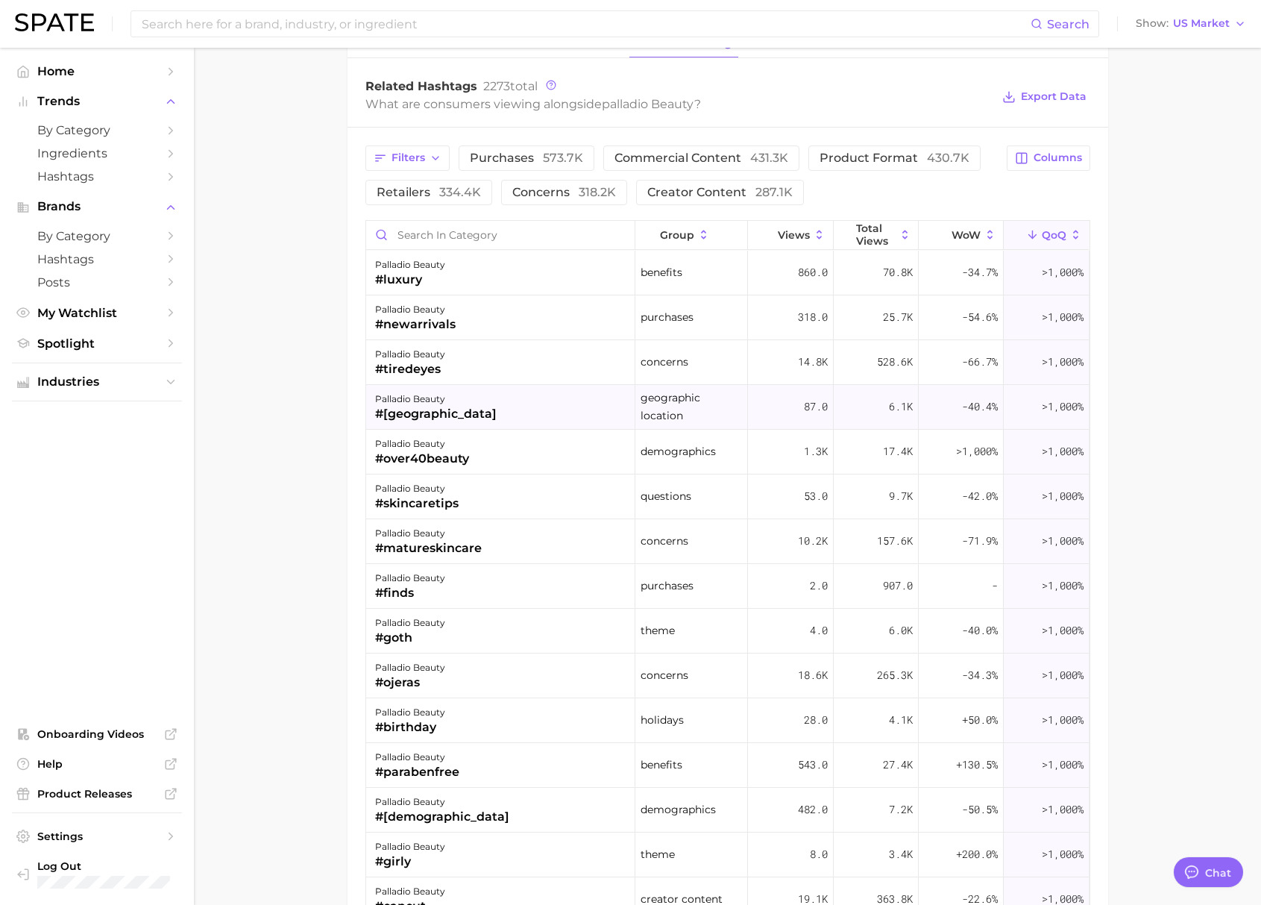
click at [420, 408] on div "#[GEOGRAPHIC_DATA]" at bounding box center [436, 414] width 122 height 18
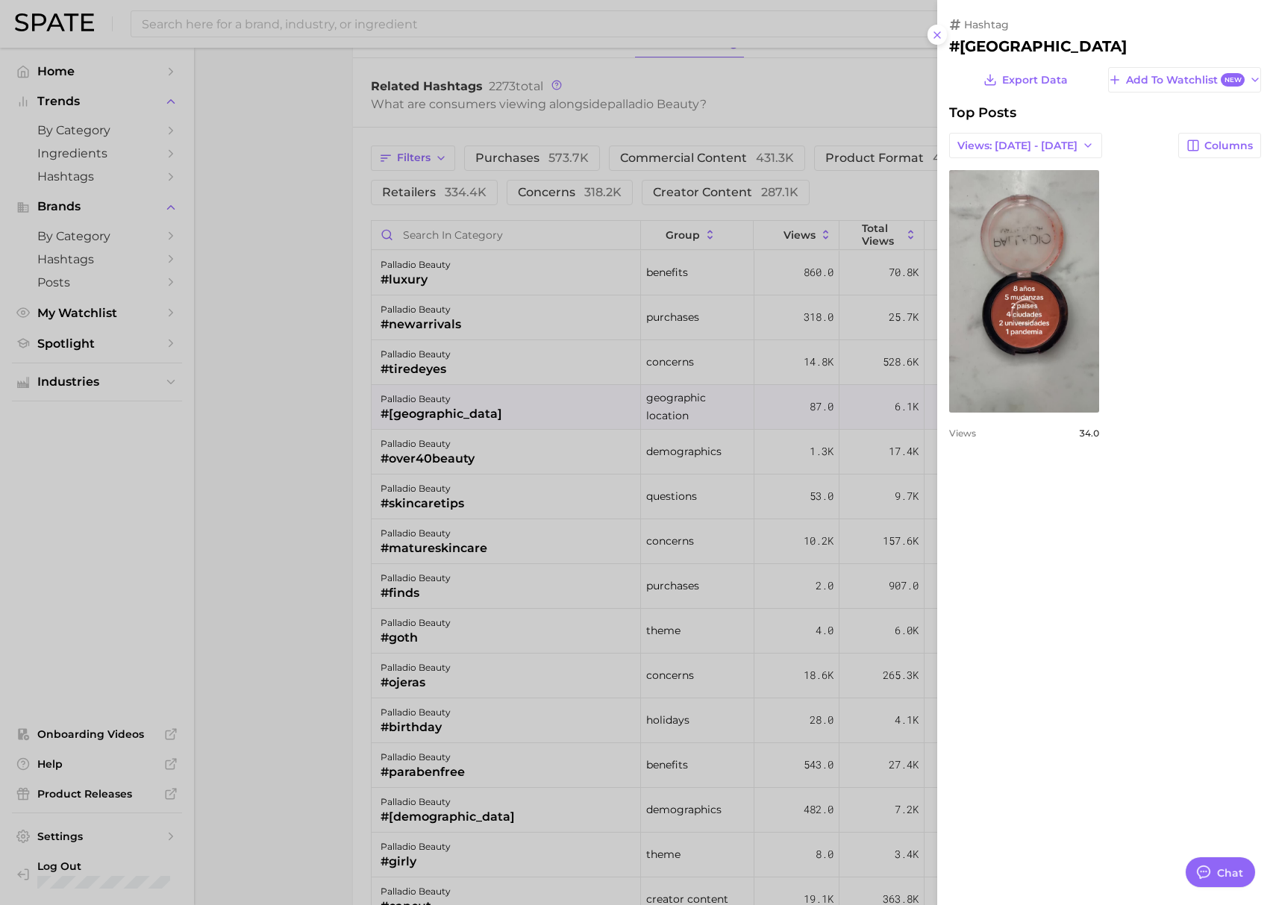
scroll to position [0, 0]
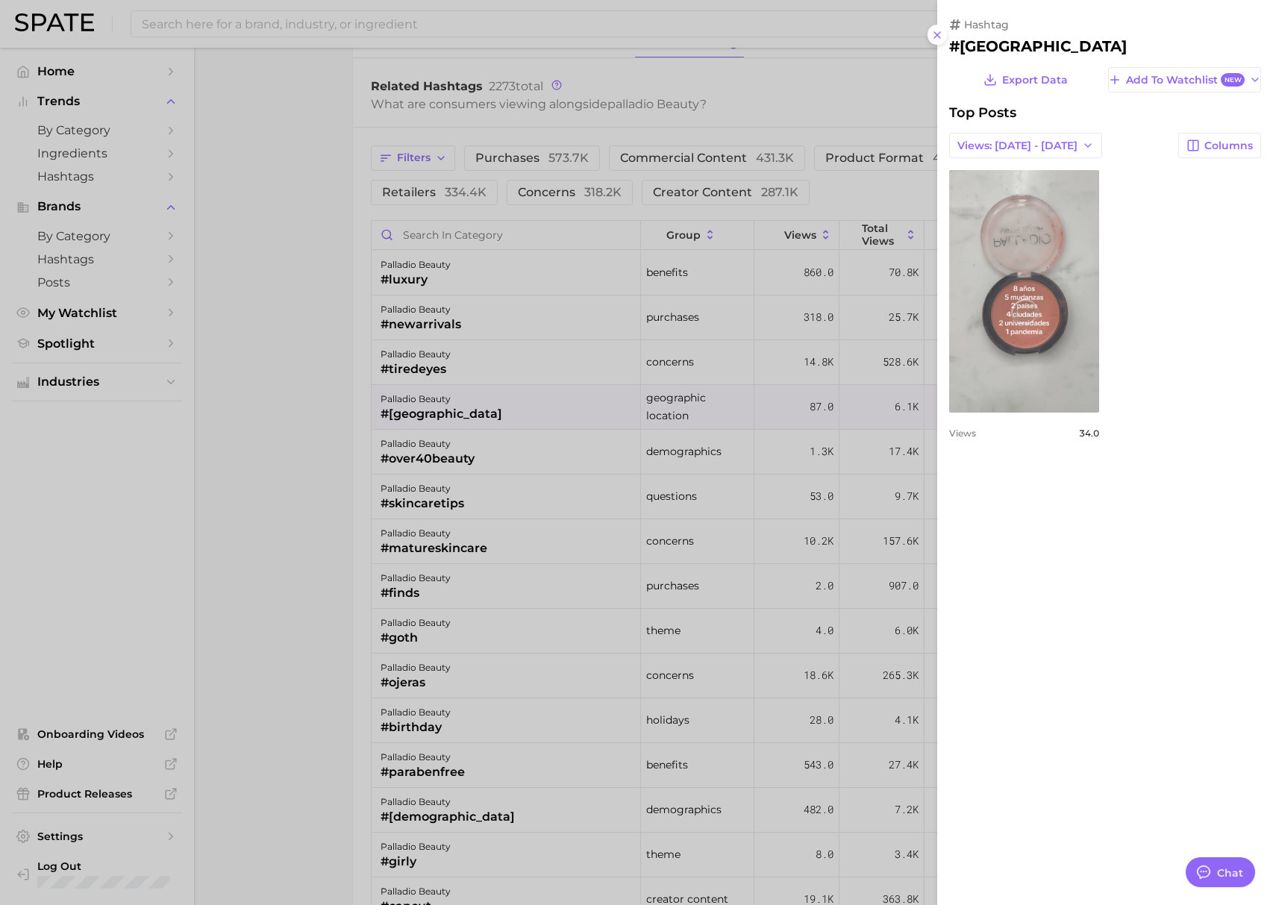
click at [1023, 242] on link "view post on TikTok" at bounding box center [1024, 291] width 150 height 242
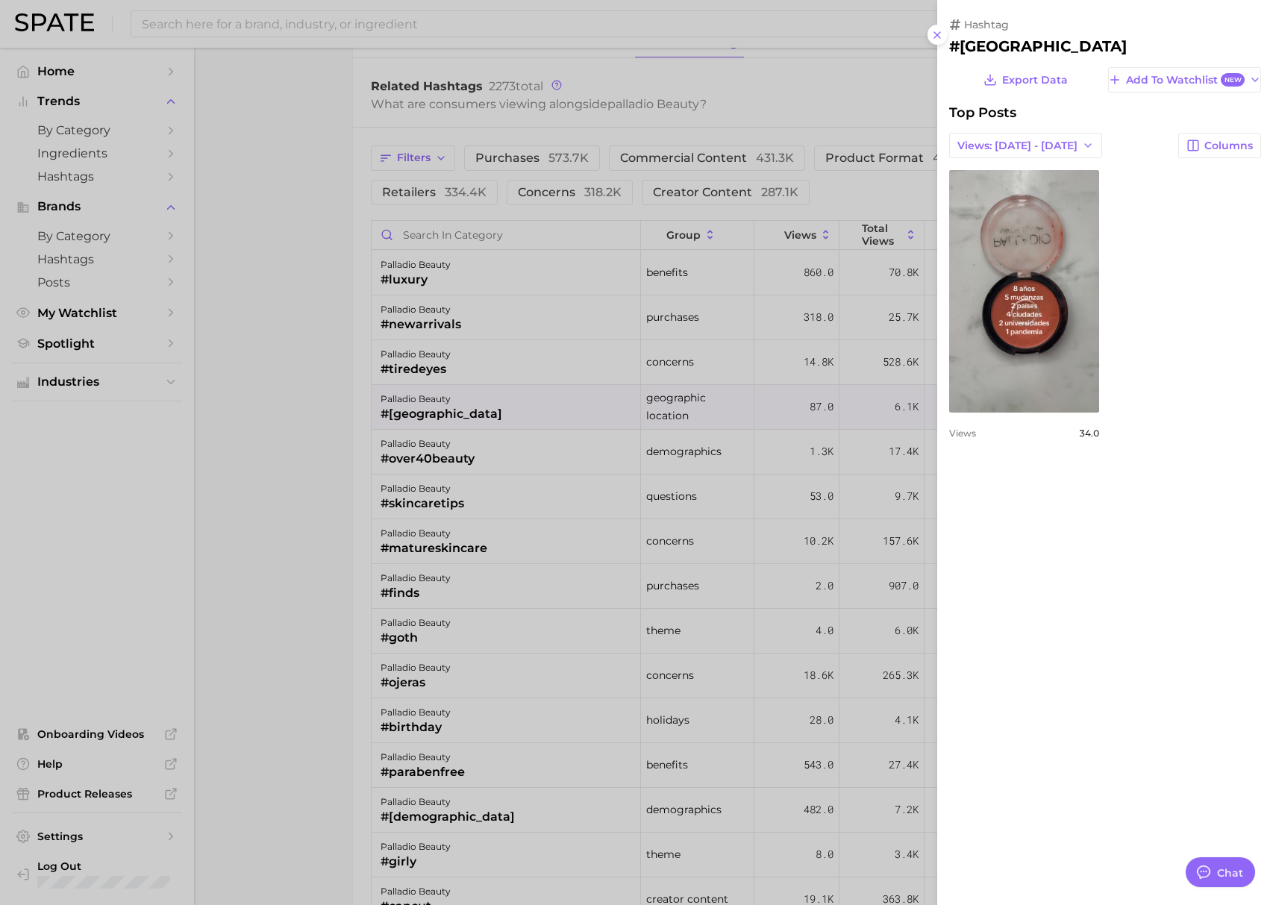
click at [283, 536] on div at bounding box center [636, 452] width 1273 height 905
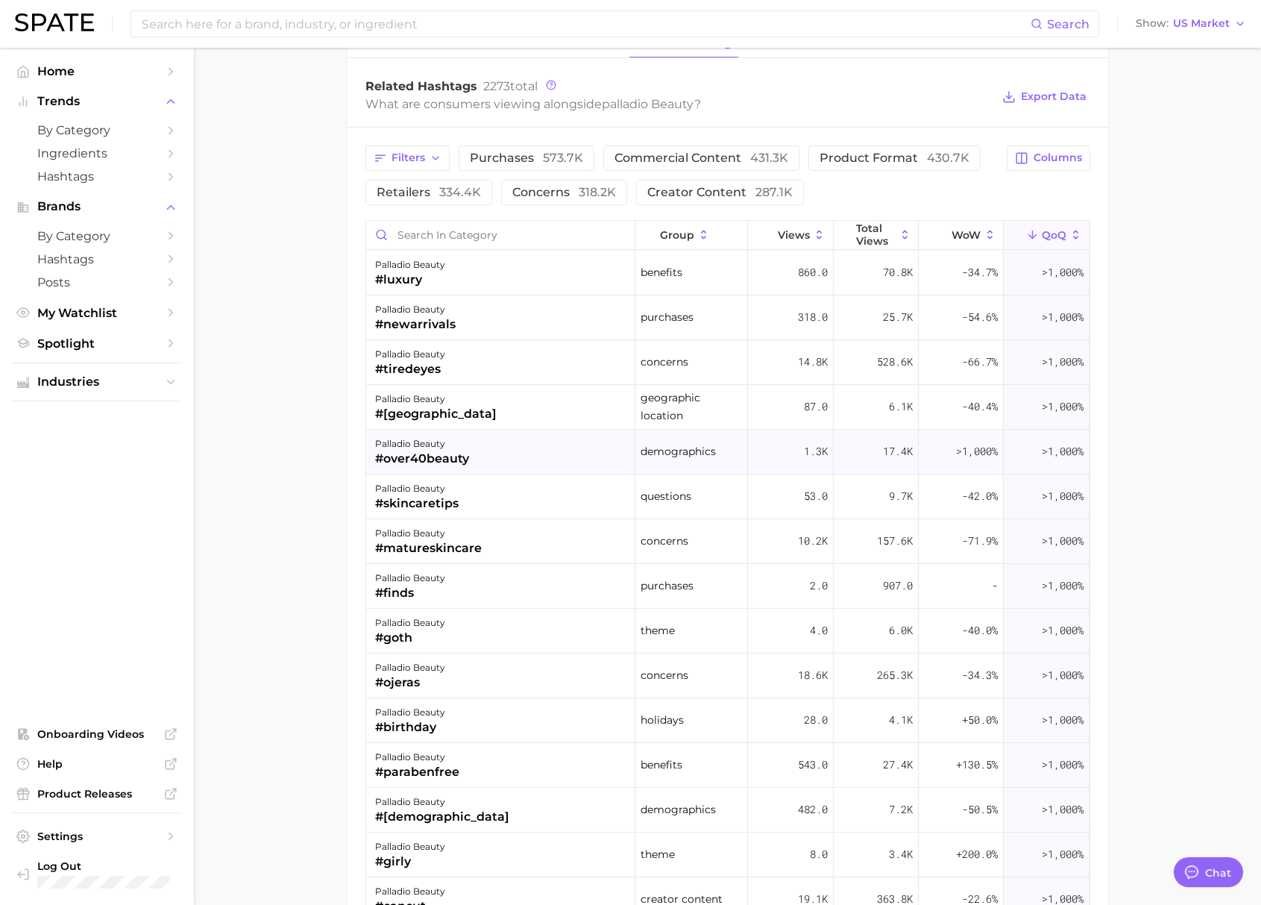
click at [406, 454] on div "#over40beauty" at bounding box center [422, 459] width 94 height 18
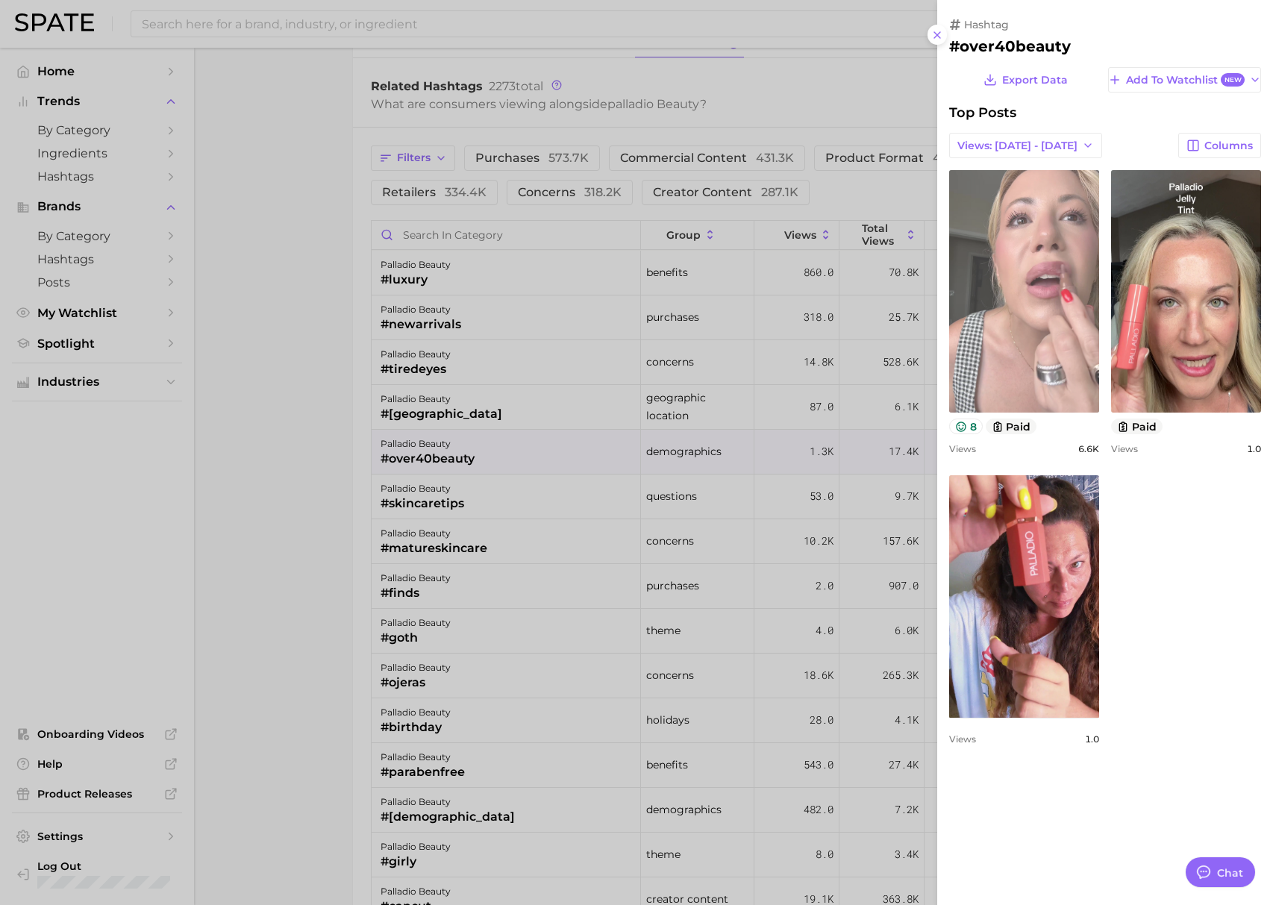
click at [1049, 295] on link "view post on TikTok" at bounding box center [1024, 291] width 150 height 242
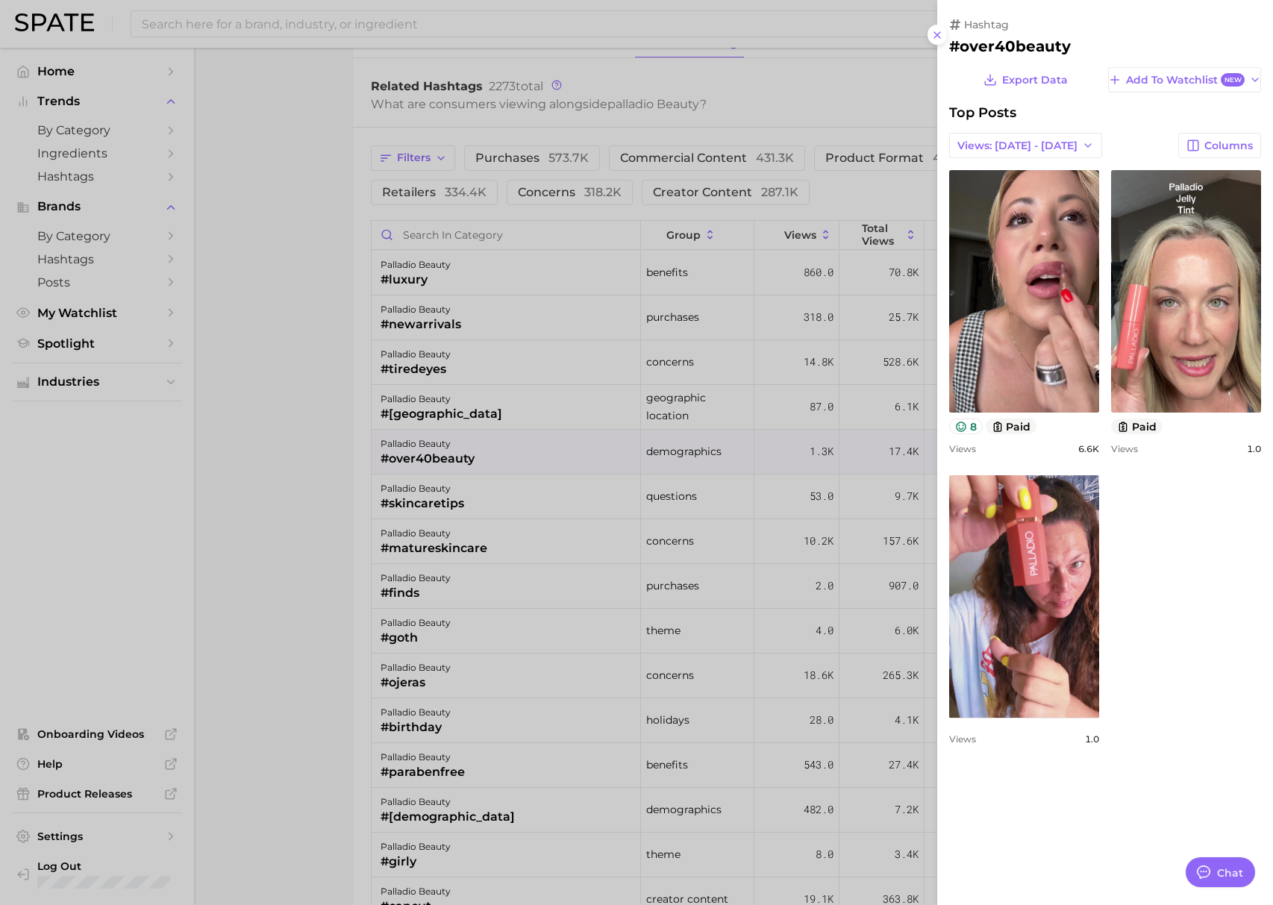
click at [307, 615] on div at bounding box center [636, 452] width 1273 height 905
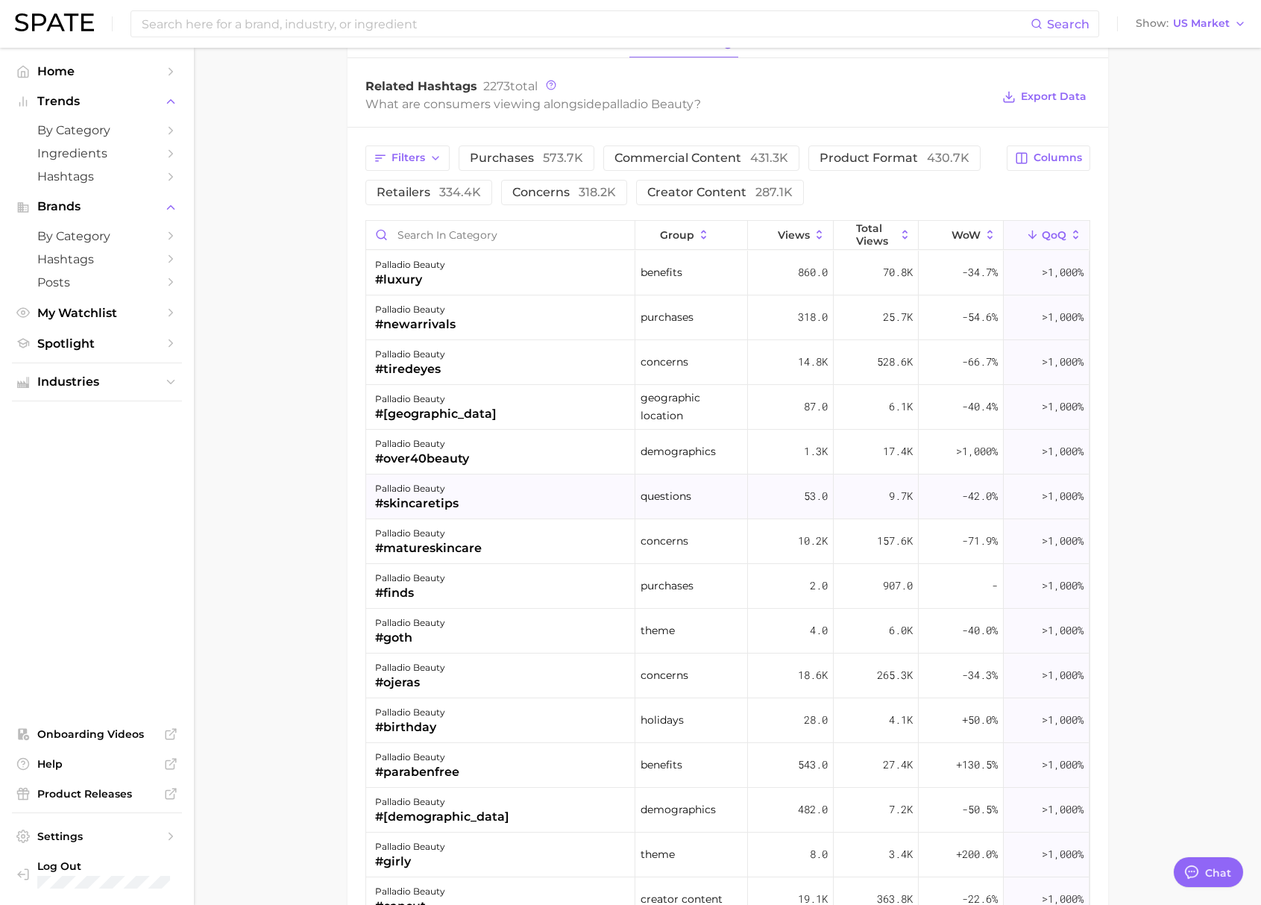
click at [410, 504] on div "#skincaretips" at bounding box center [417, 504] width 84 height 18
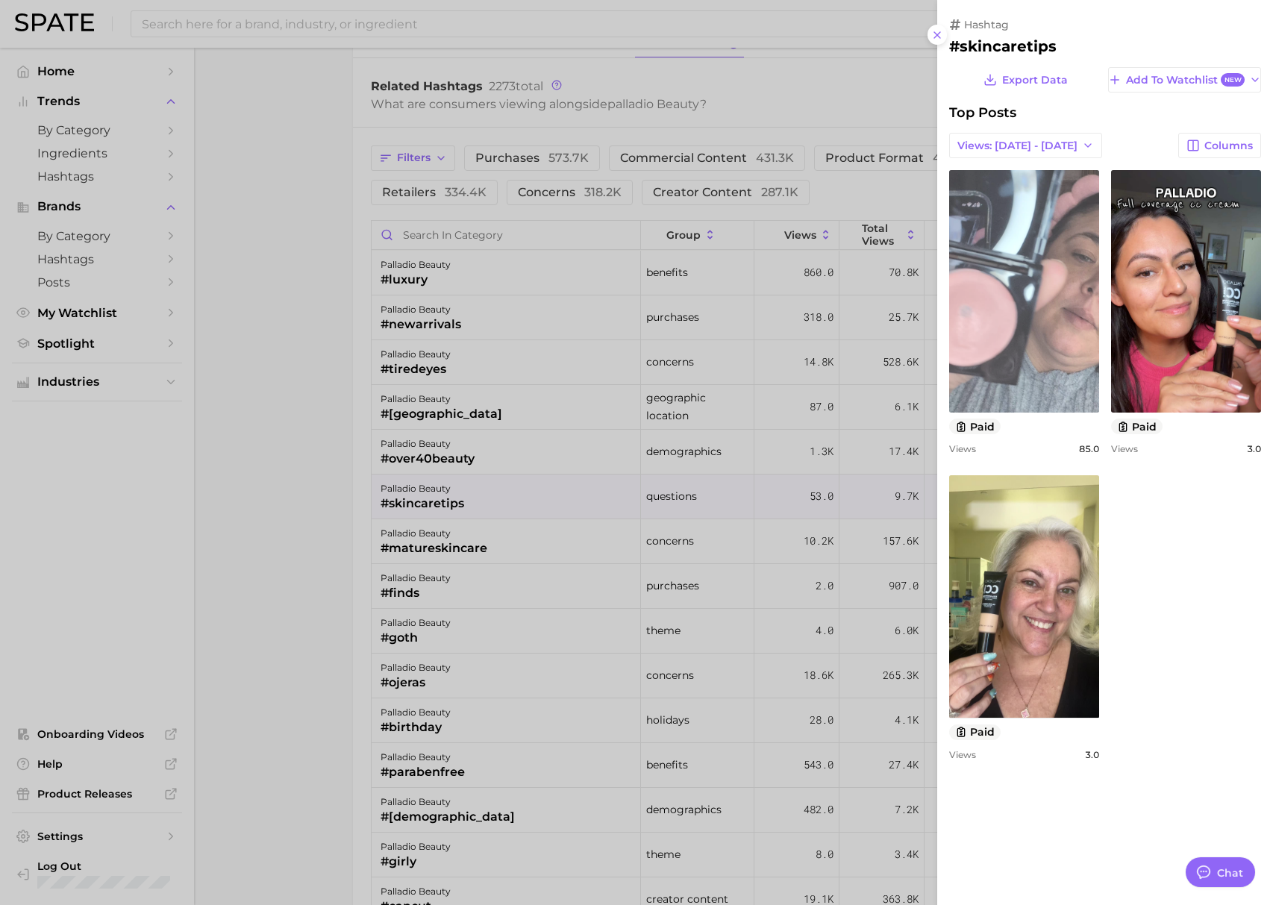
click at [1017, 281] on link "view post on TikTok" at bounding box center [1024, 291] width 150 height 242
